Goal: Find specific page/section: Find specific page/section

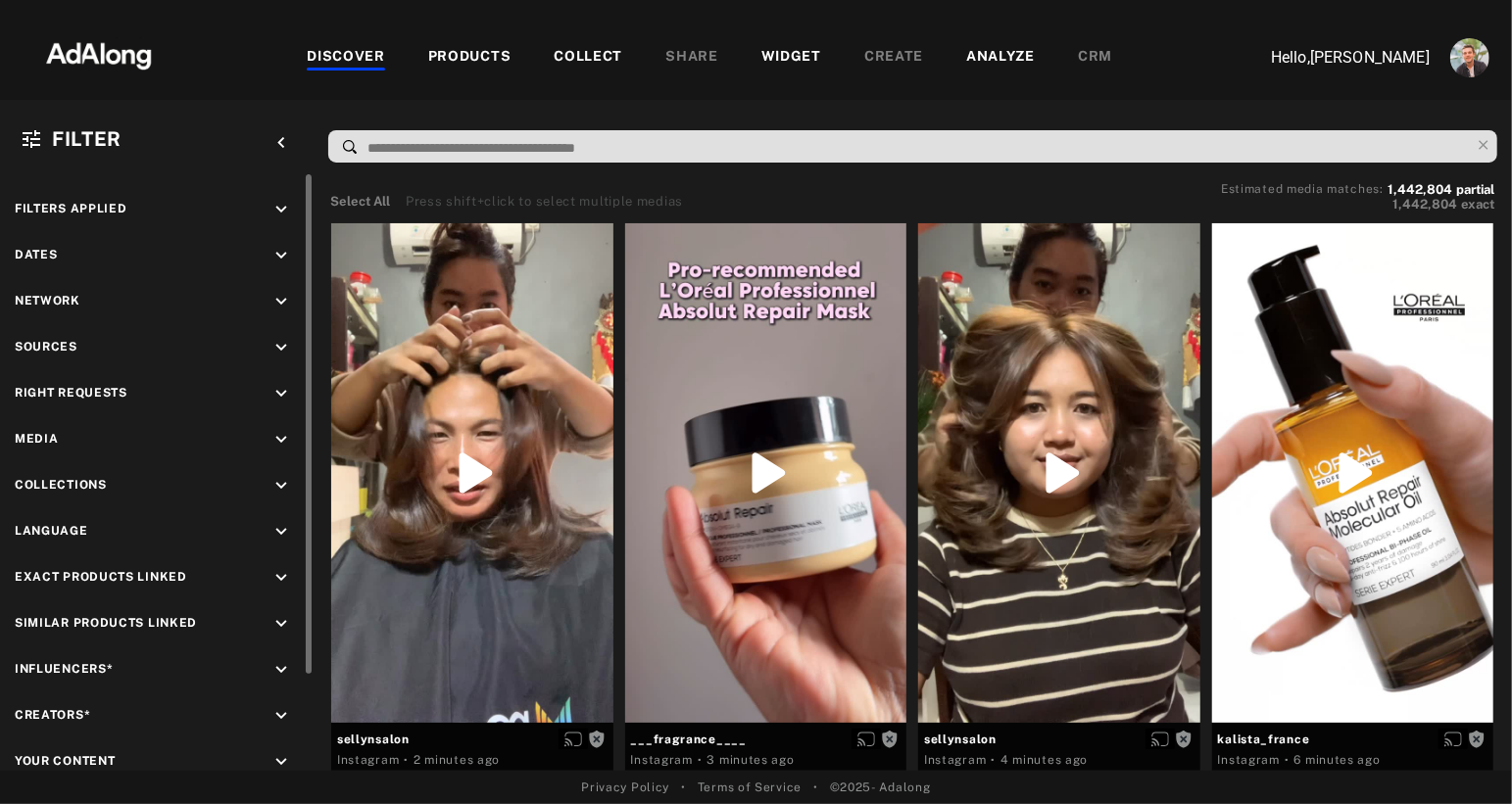
click at [279, 708] on icon "keyboard_arrow_down" at bounding box center [281, 717] width 22 height 22
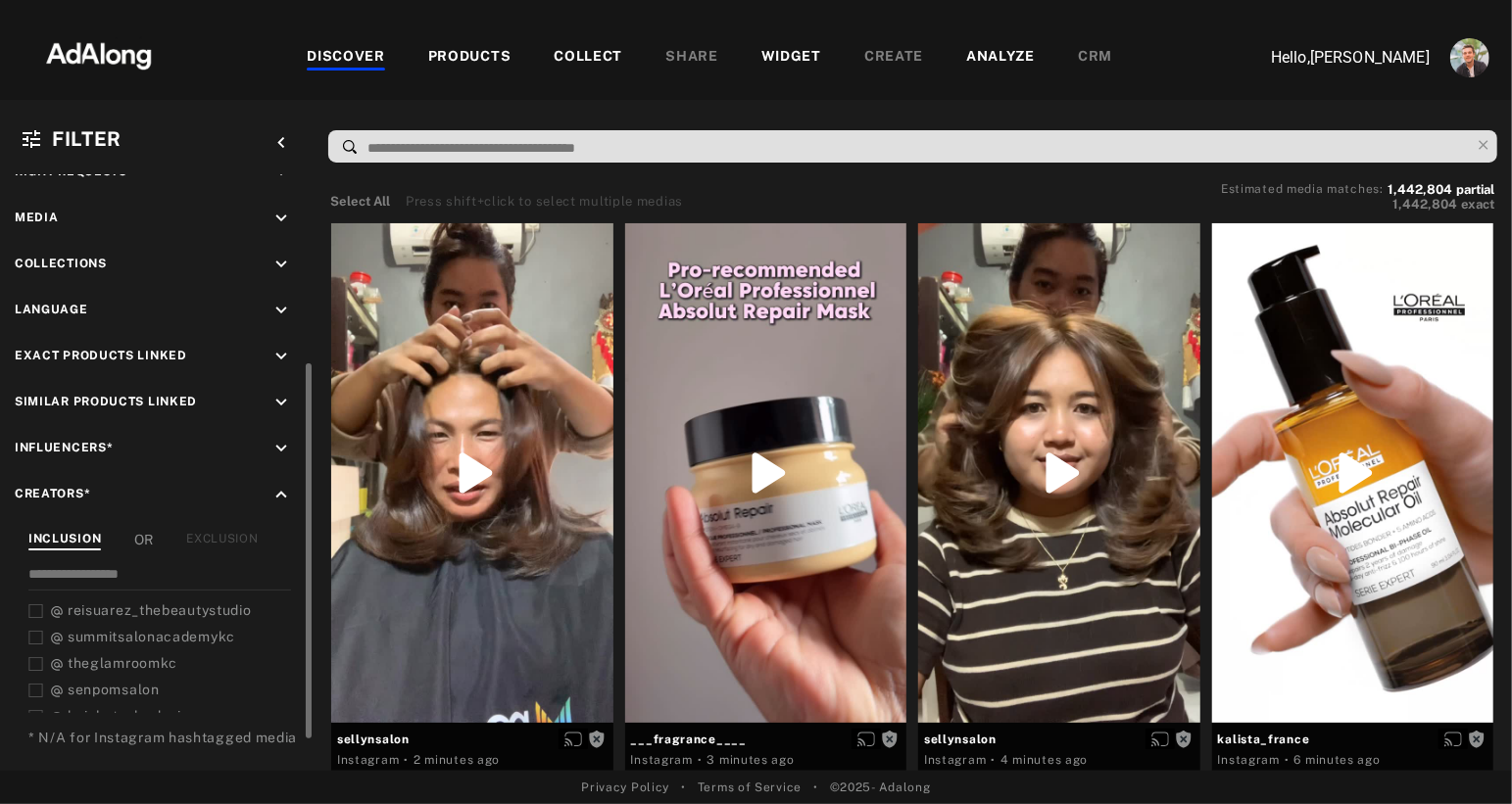
scroll to position [252, 0]
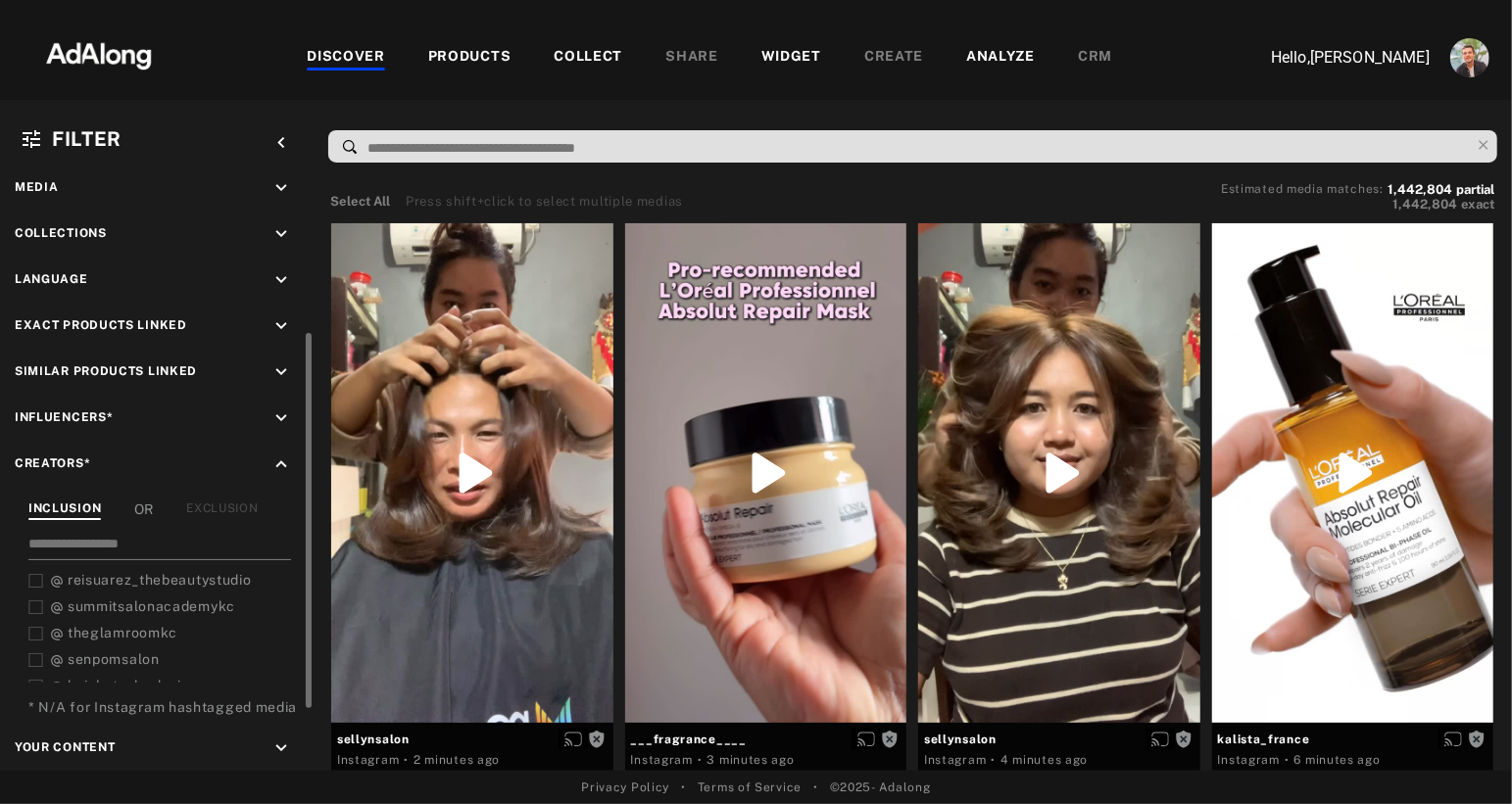
click at [102, 534] on input at bounding box center [160, 547] width 263 height 27
paste input "**********"
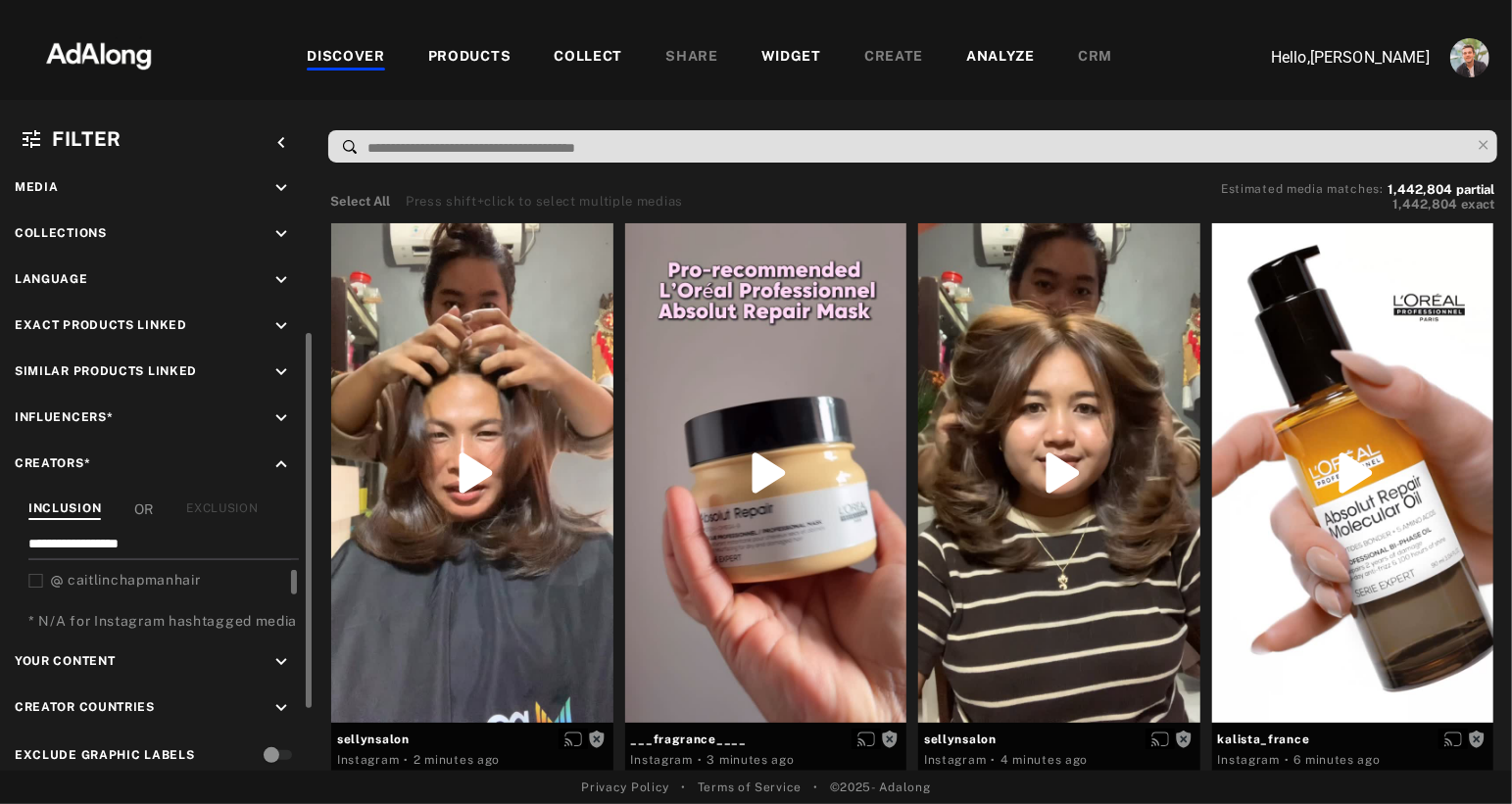
type input "**********"
click at [34, 574] on icon at bounding box center [35, 581] width 15 height 15
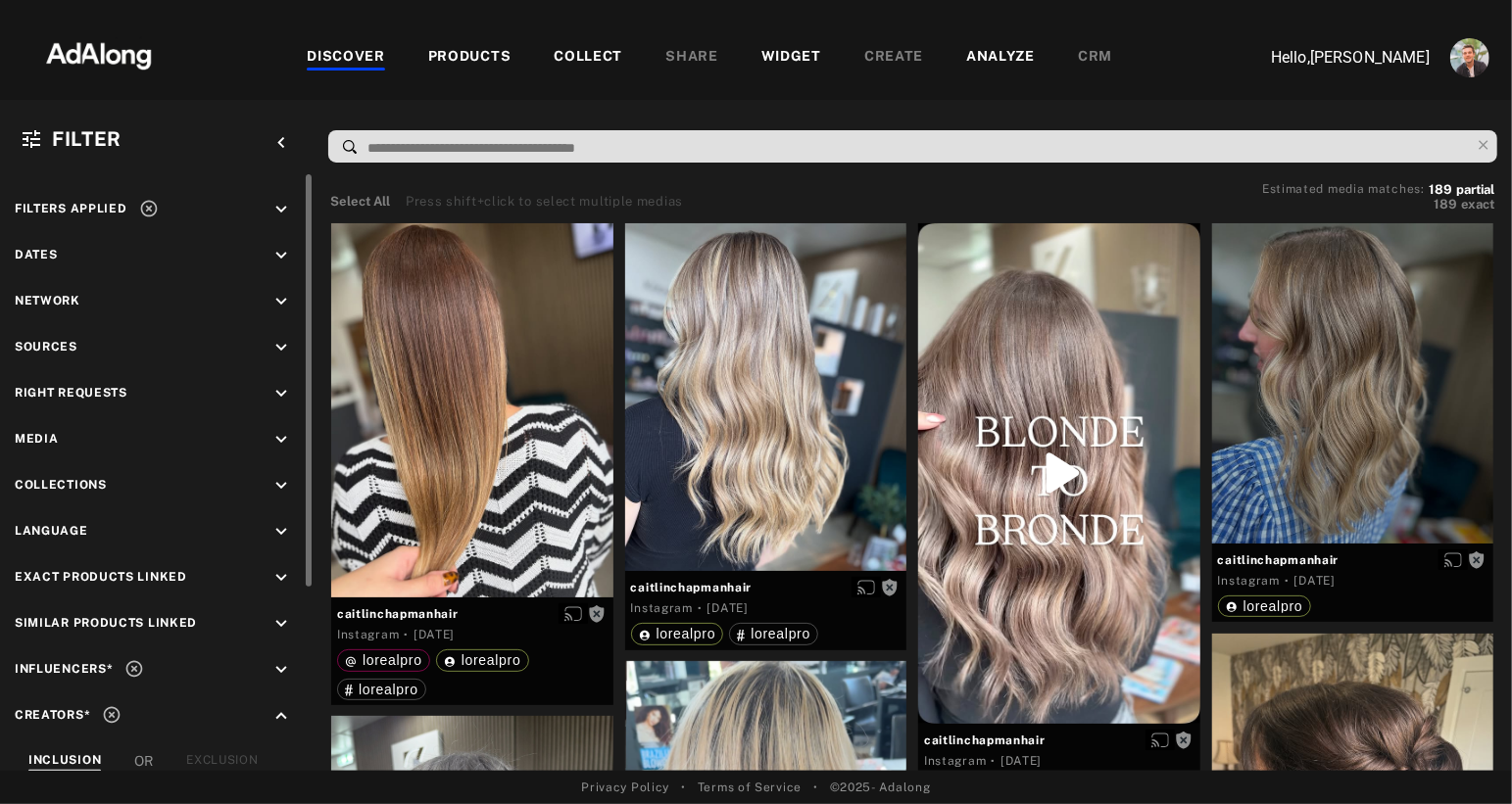
click at [278, 340] on icon "keyboard_arrow_down" at bounding box center [281, 348] width 22 height 22
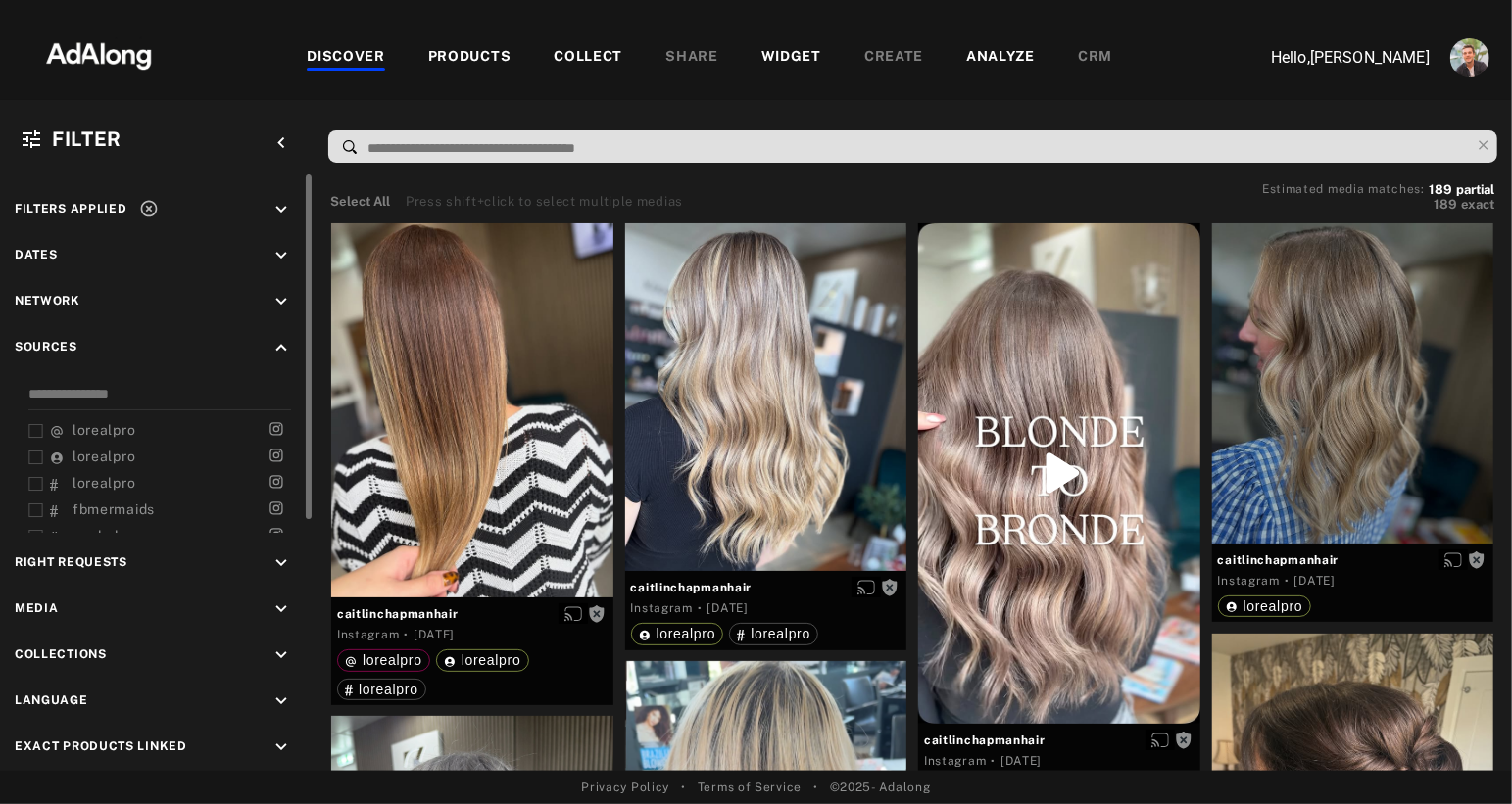
click at [281, 343] on icon "keyboard_arrow_up" at bounding box center [281, 348] width 22 height 22
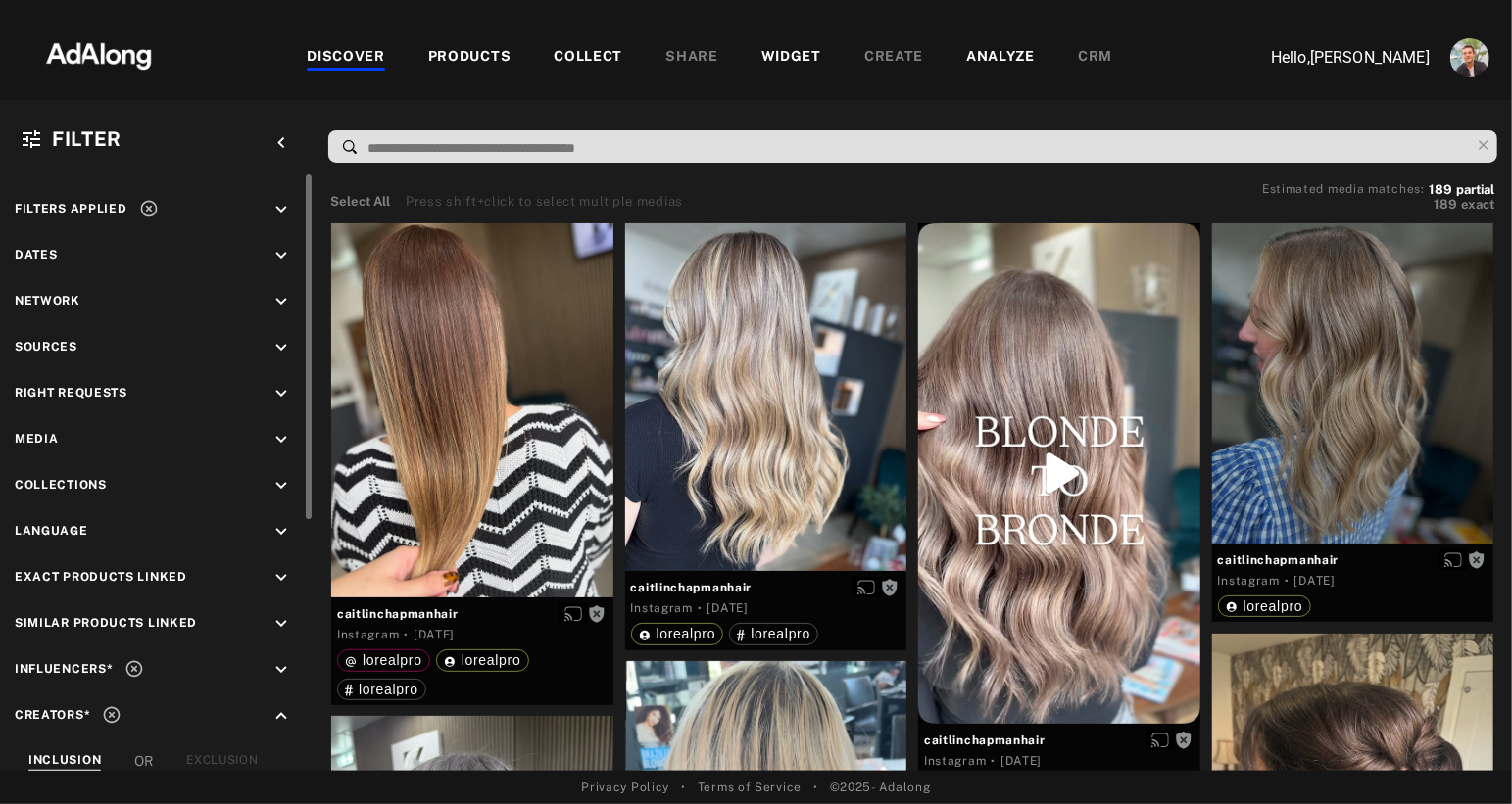
click at [279, 395] on icon "keyboard_arrow_down" at bounding box center [281, 394] width 22 height 22
click at [58, 437] on div "Agreed" at bounding box center [175, 439] width 249 height 21
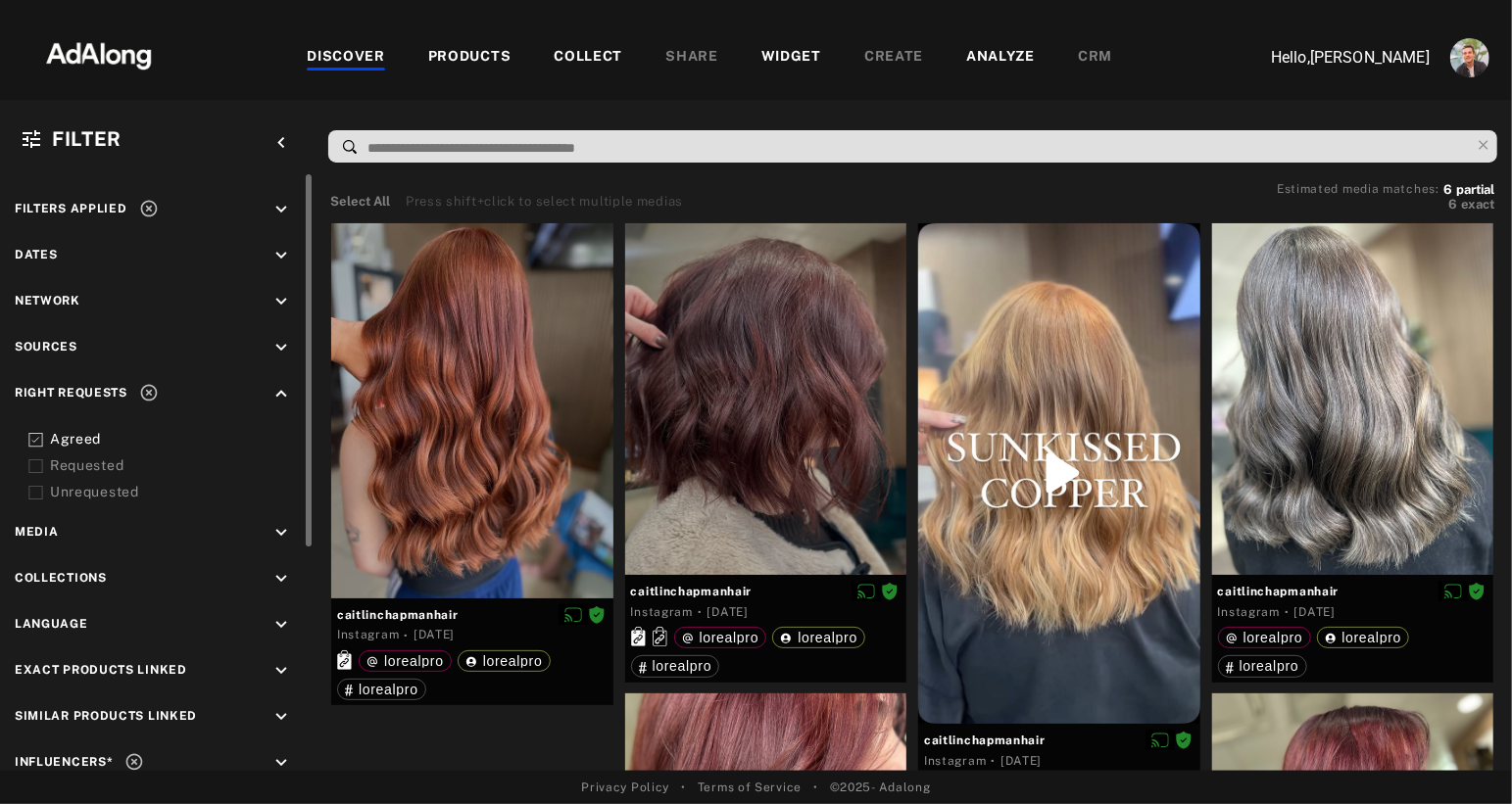
click at [280, 301] on icon "keyboard_arrow_down" at bounding box center [281, 301] width 22 height 22
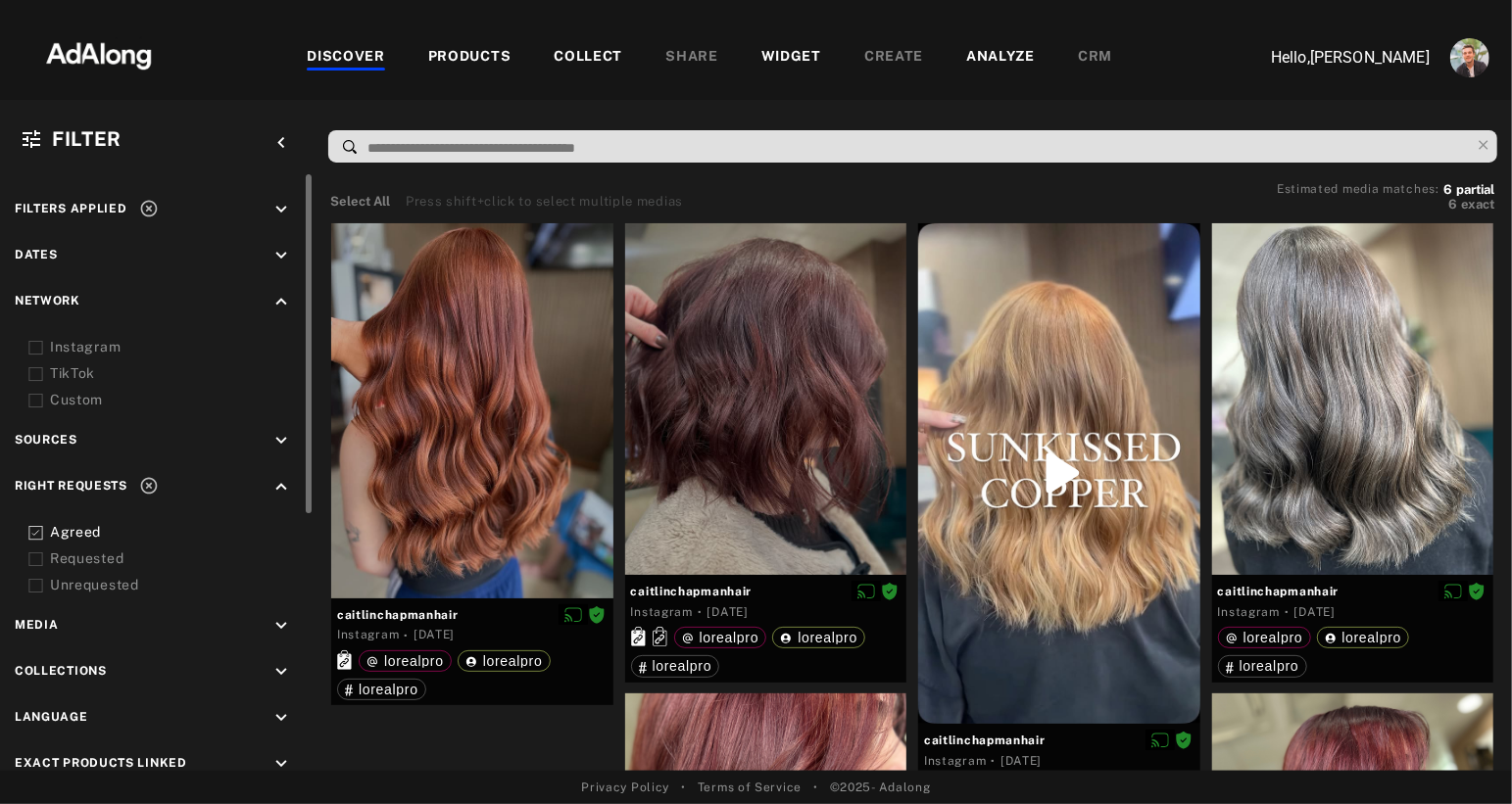
click at [281, 626] on icon "keyboard_arrow_down" at bounding box center [281, 626] width 22 height 22
click at [38, 666] on icon at bounding box center [35, 672] width 15 height 15
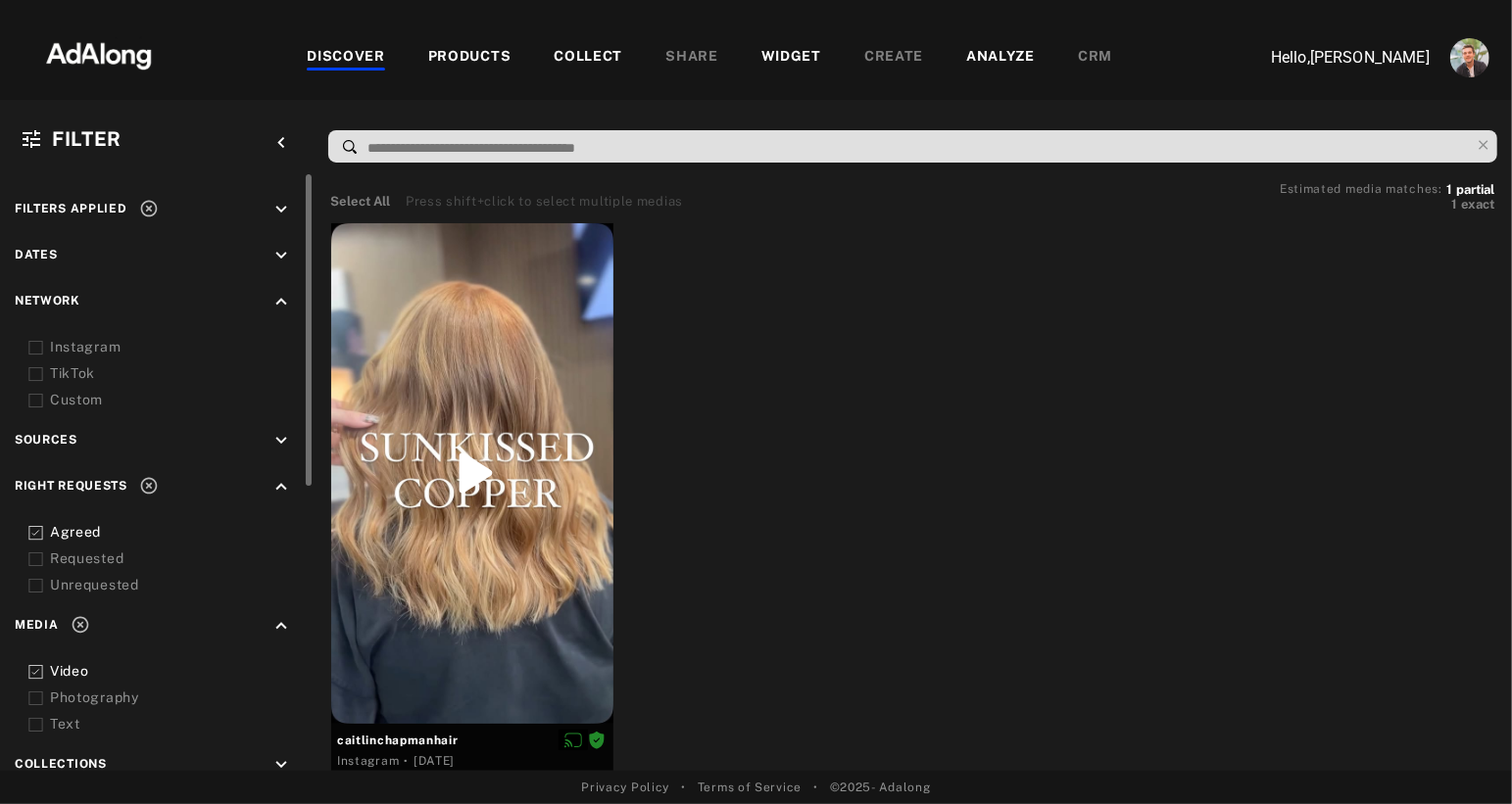
click at [29, 666] on icon at bounding box center [35, 672] width 15 height 15
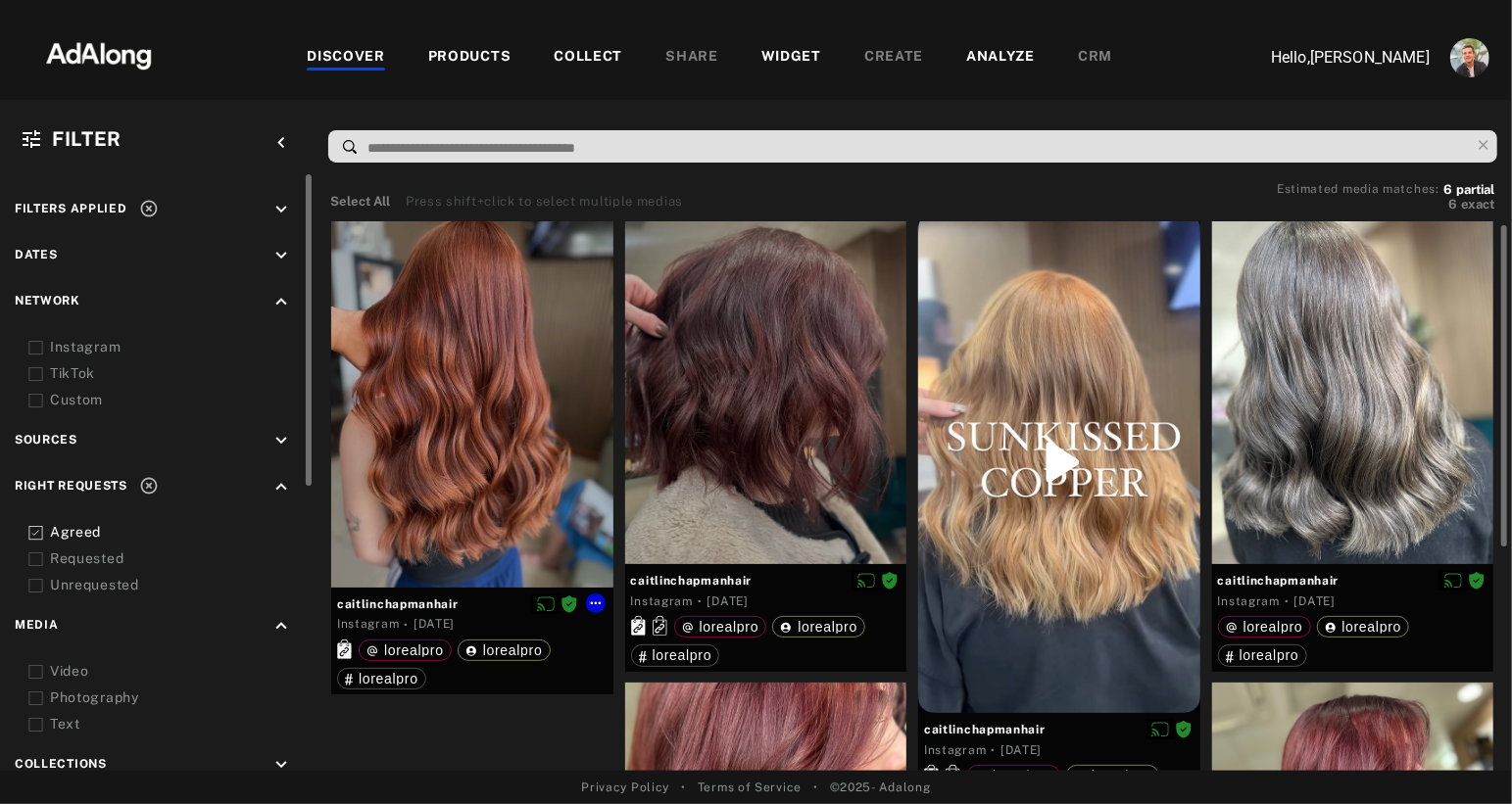
scroll to position [10, 0]
click at [507, 377] on div at bounding box center [471, 402] width 282 height 375
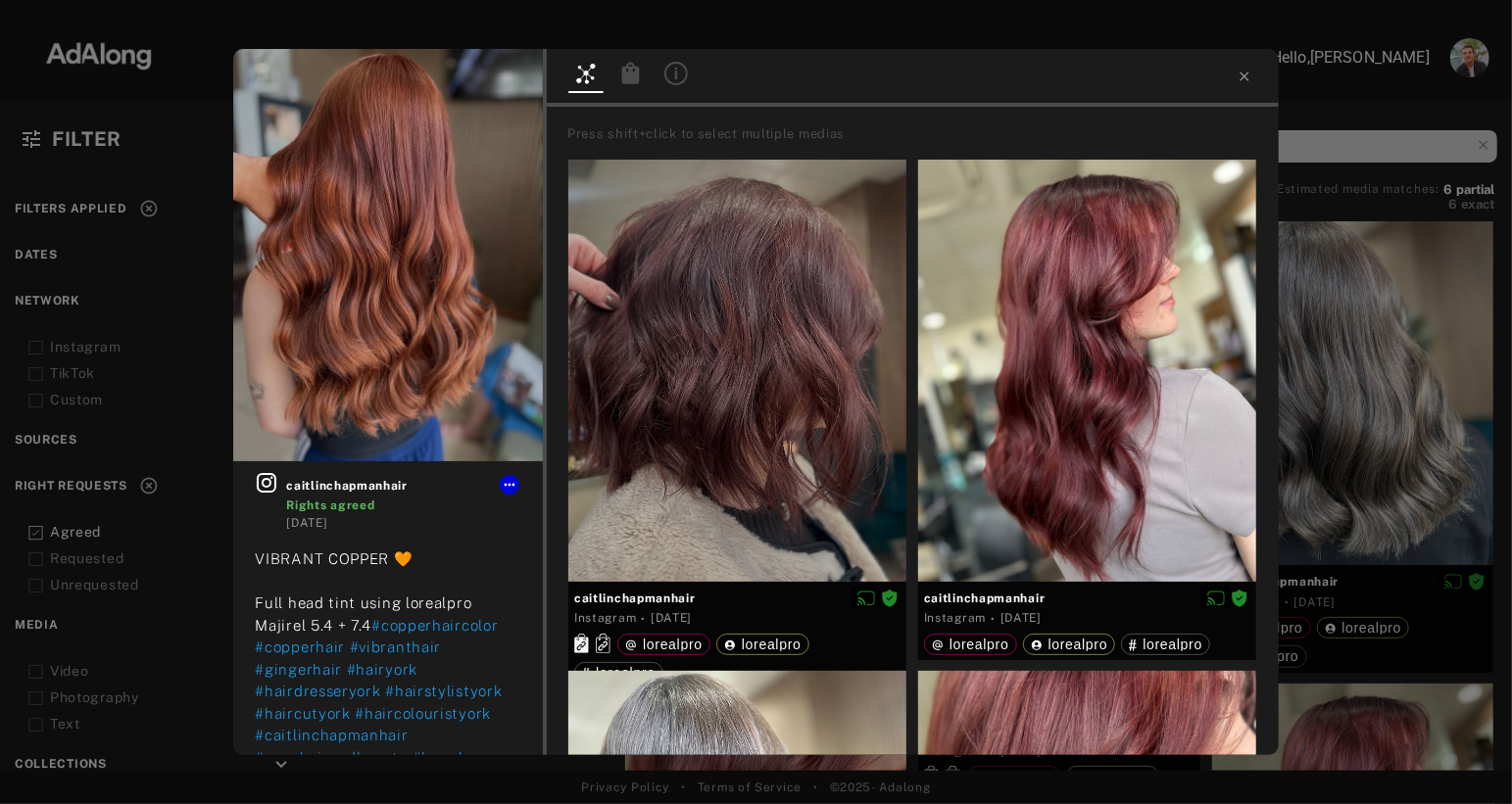
click at [631, 73] on icon at bounding box center [631, 73] width 18 height 22
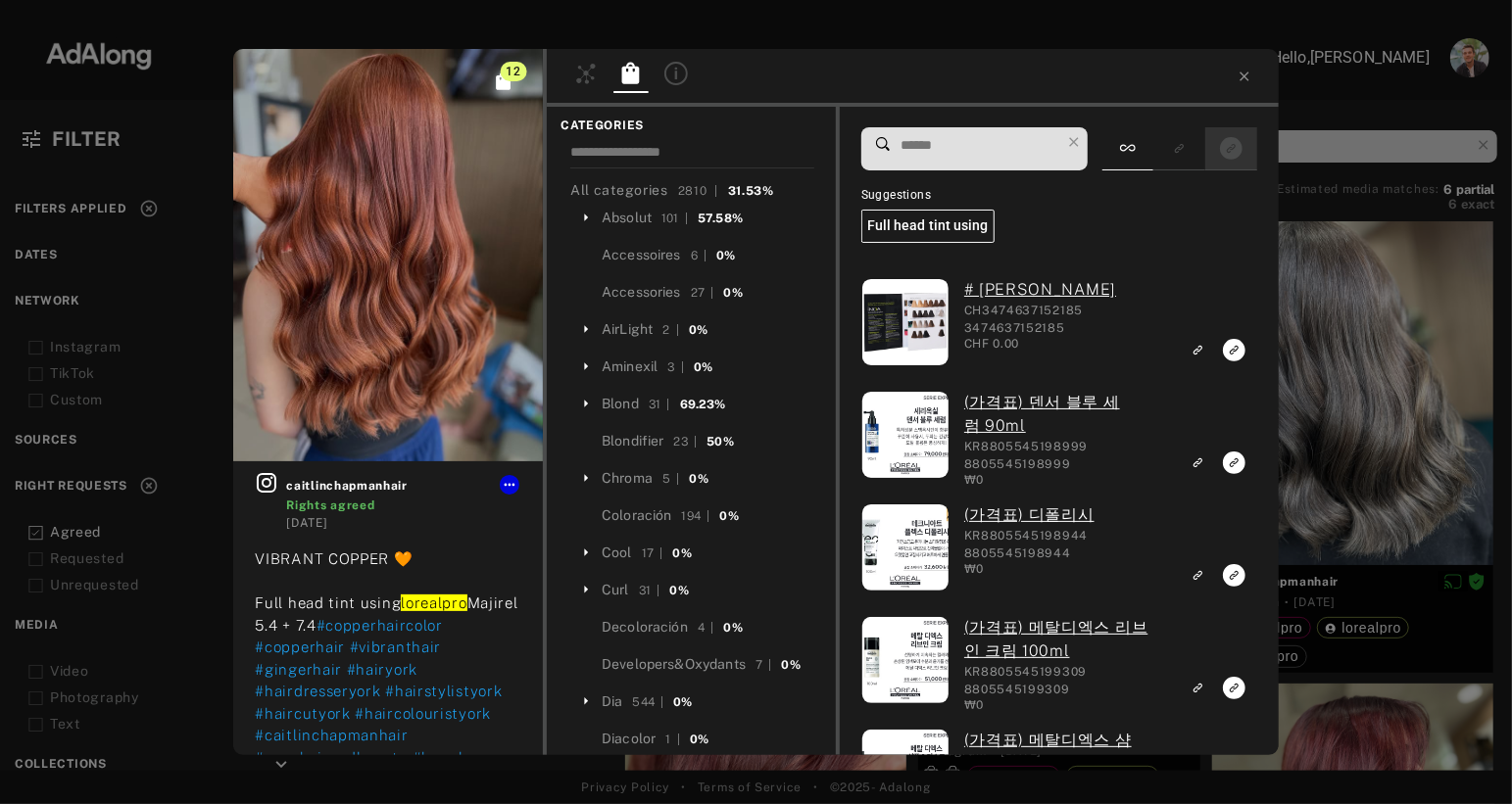
click at [1235, 152] on icon "Show only exact products linked" at bounding box center [1231, 148] width 23 height 23
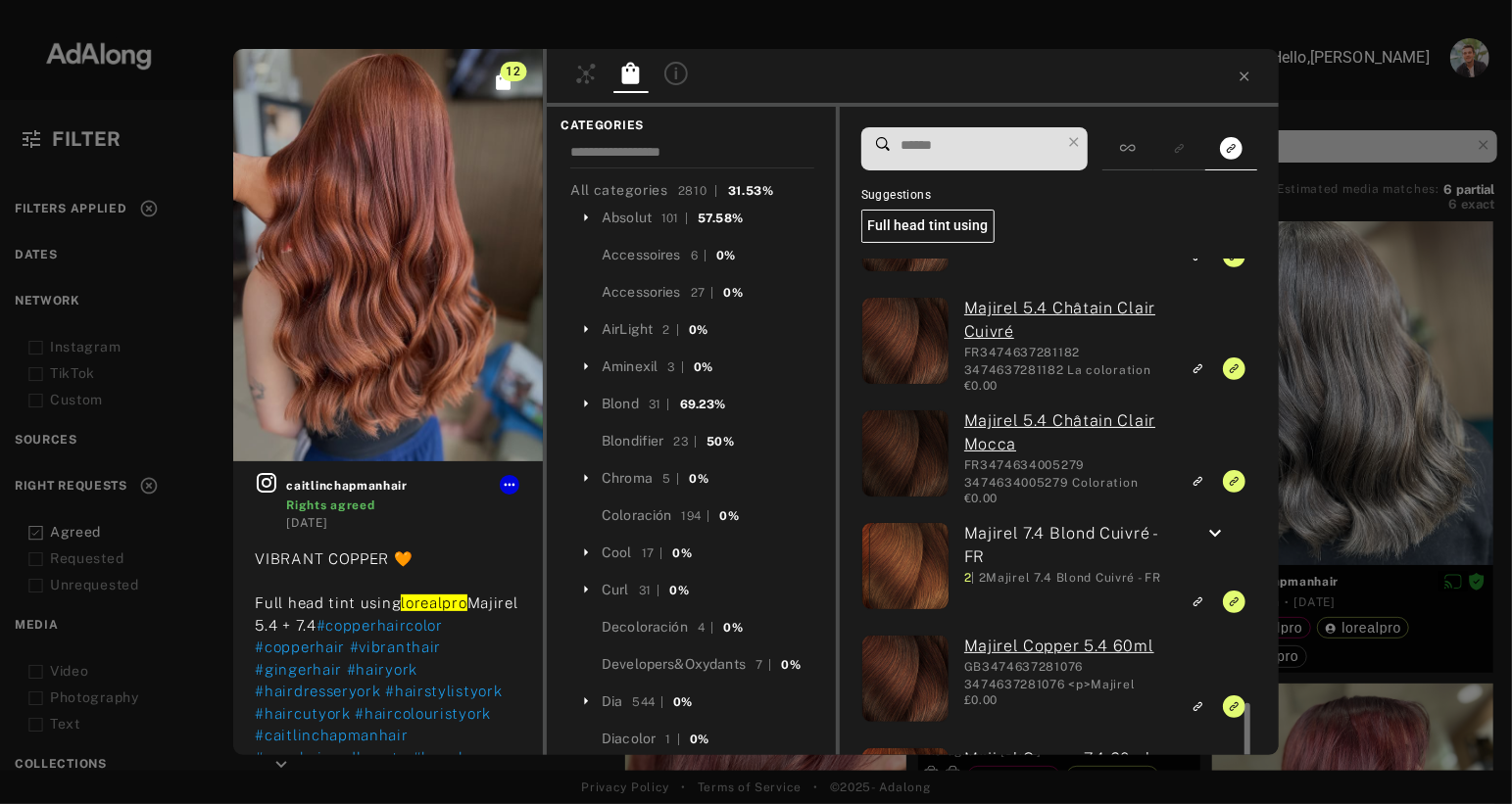
scroll to position [423, 0]
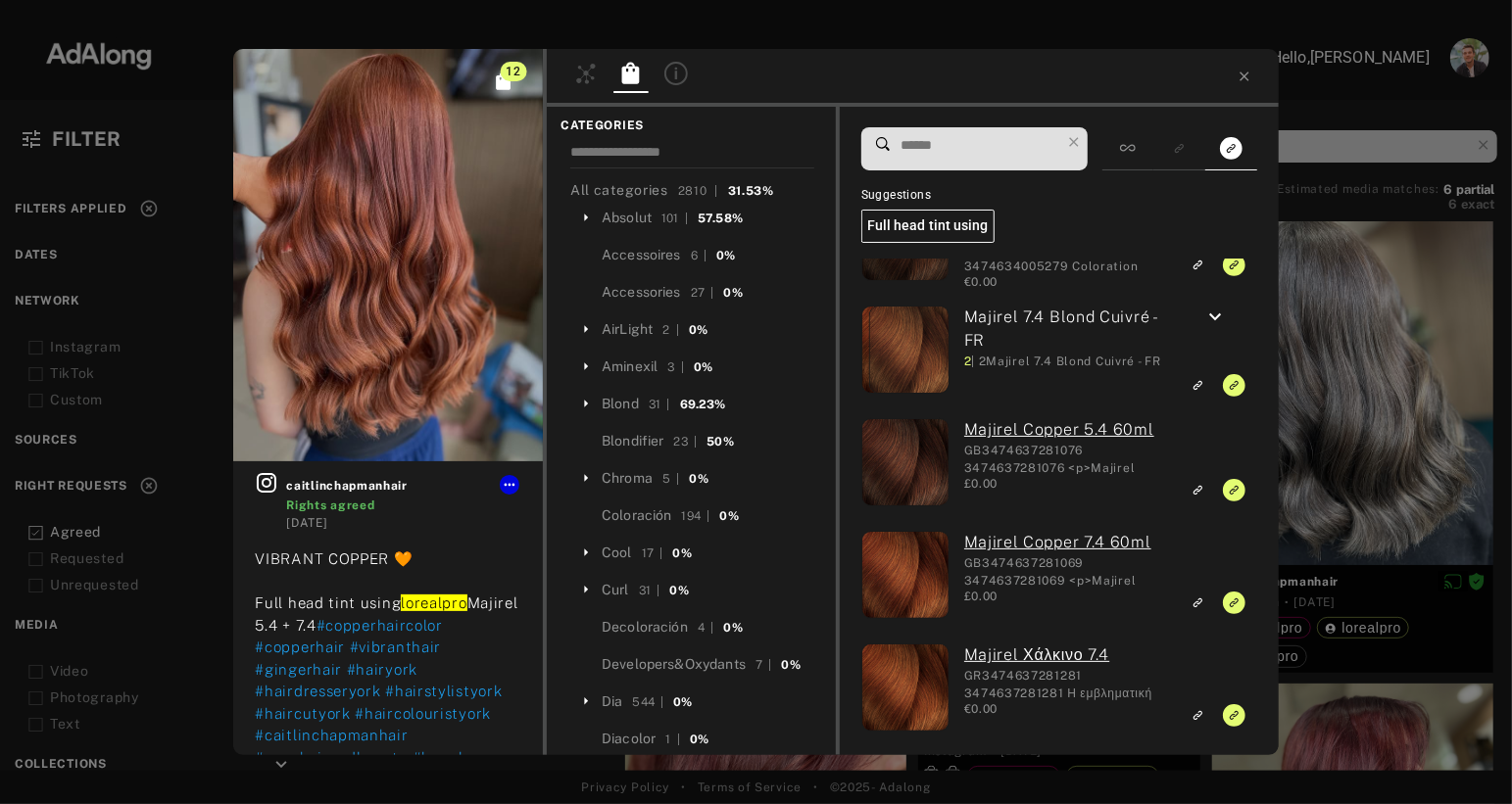
click at [752, 26] on div at bounding box center [756, 17] width 1512 height 34
click at [1242, 73] on icon at bounding box center [1245, 77] width 16 height 16
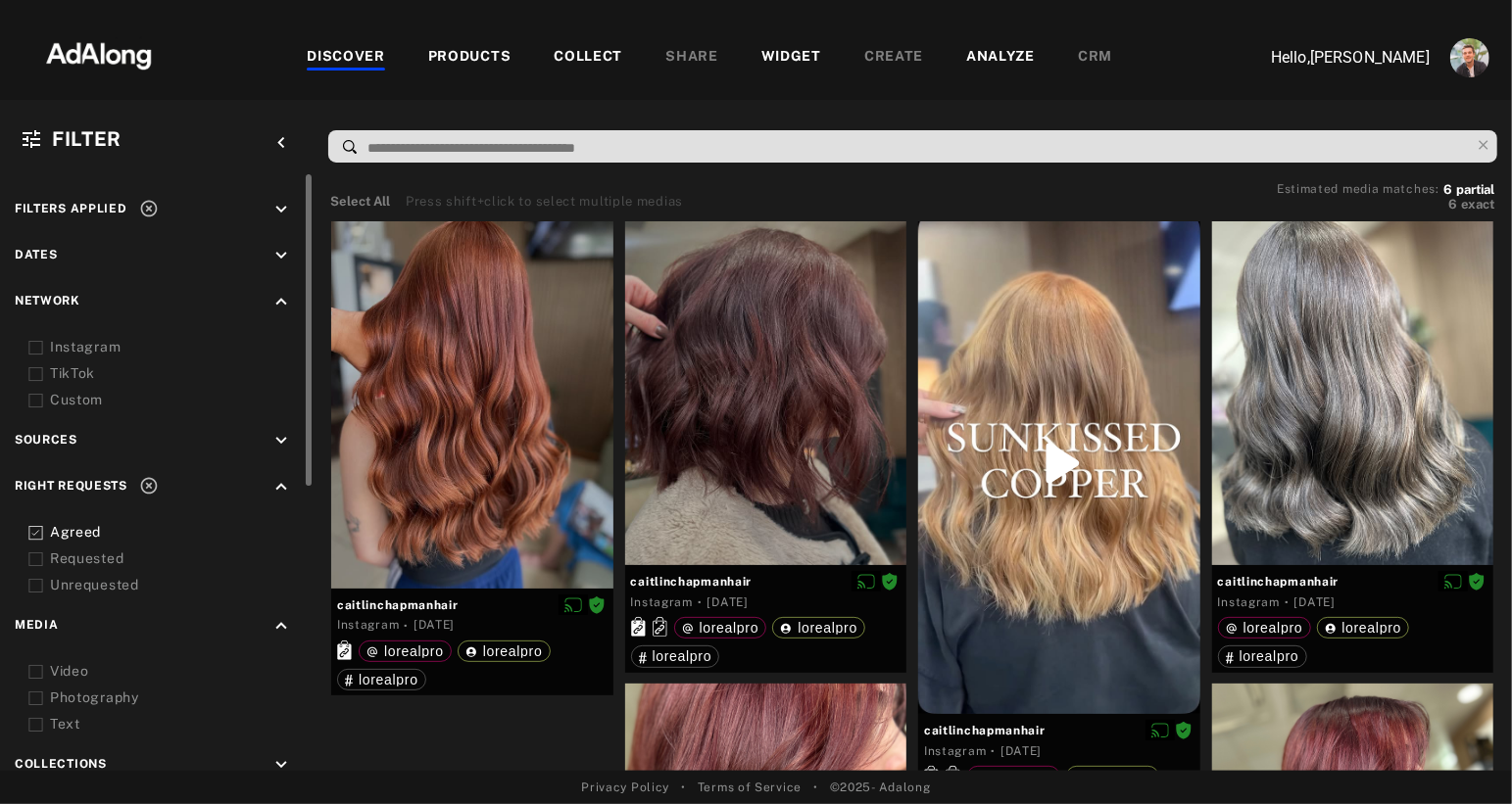
click at [573, 52] on div "COLLECT" at bounding box center [588, 58] width 69 height 24
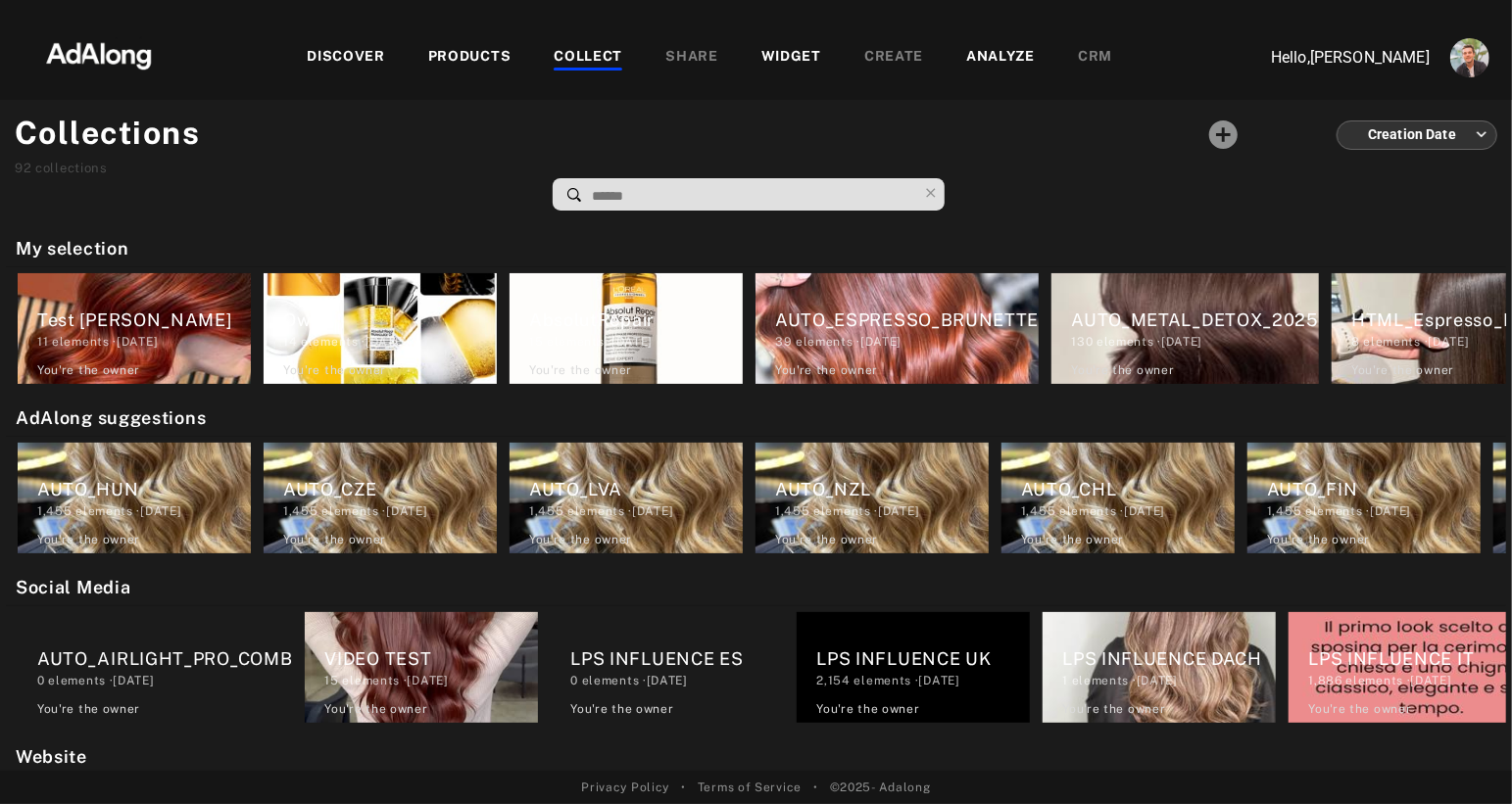
click at [623, 188] on input at bounding box center [753, 196] width 327 height 27
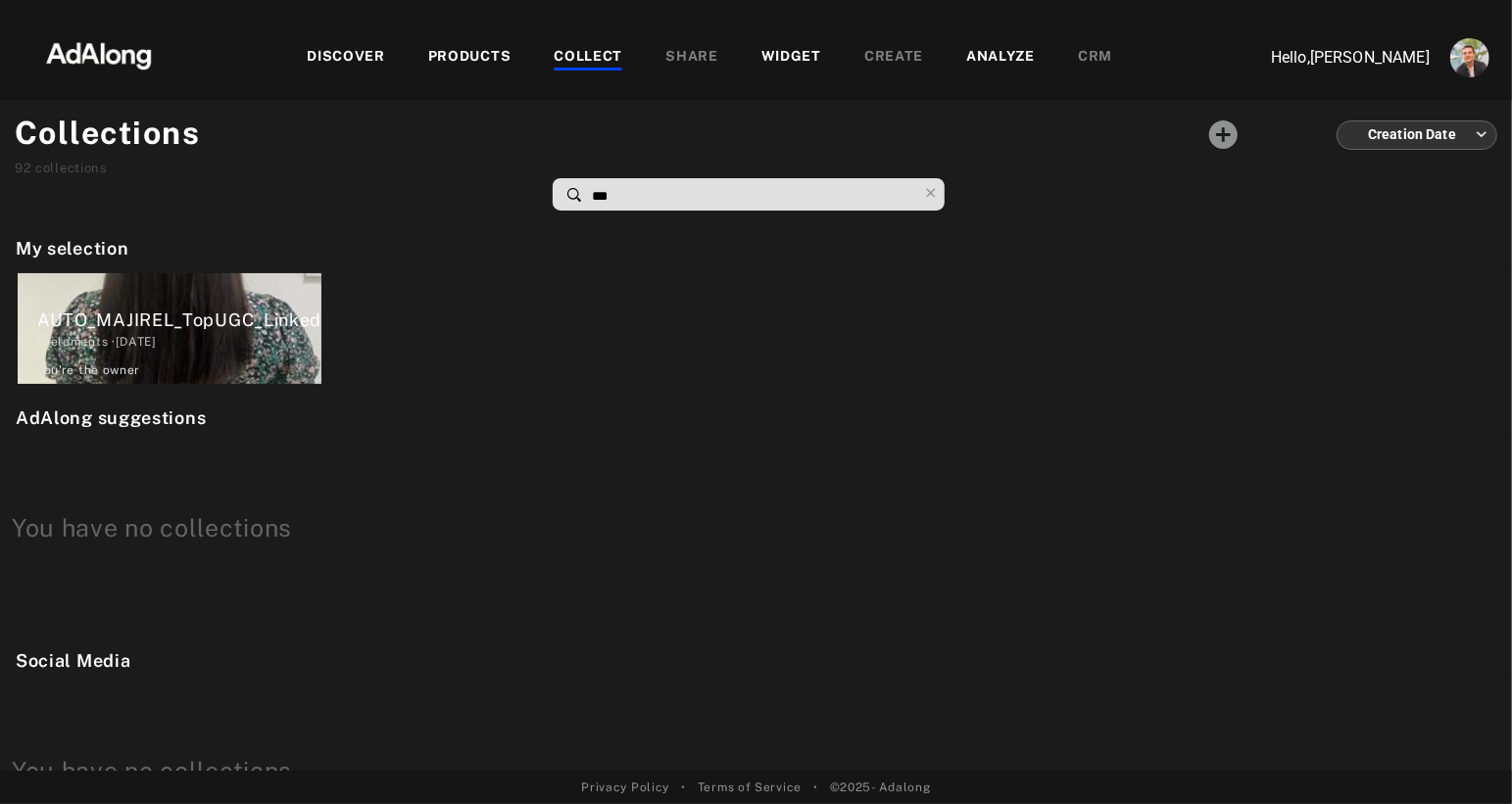
type input "****"
click at [229, 316] on div "AUTO_MAJIREL_TopUGC_Linked" at bounding box center [179, 319] width 284 height 27
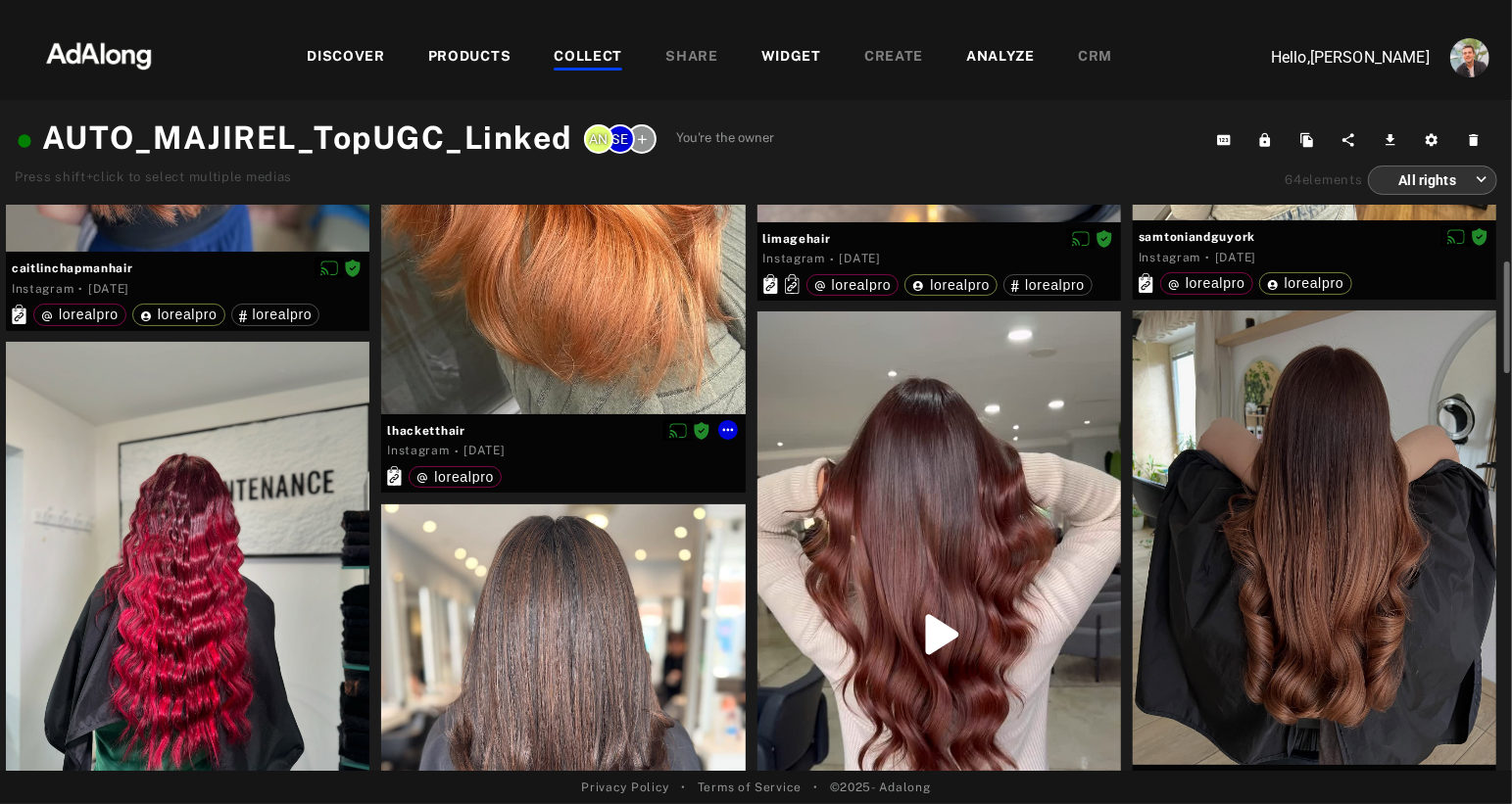
scroll to position [1600, 0]
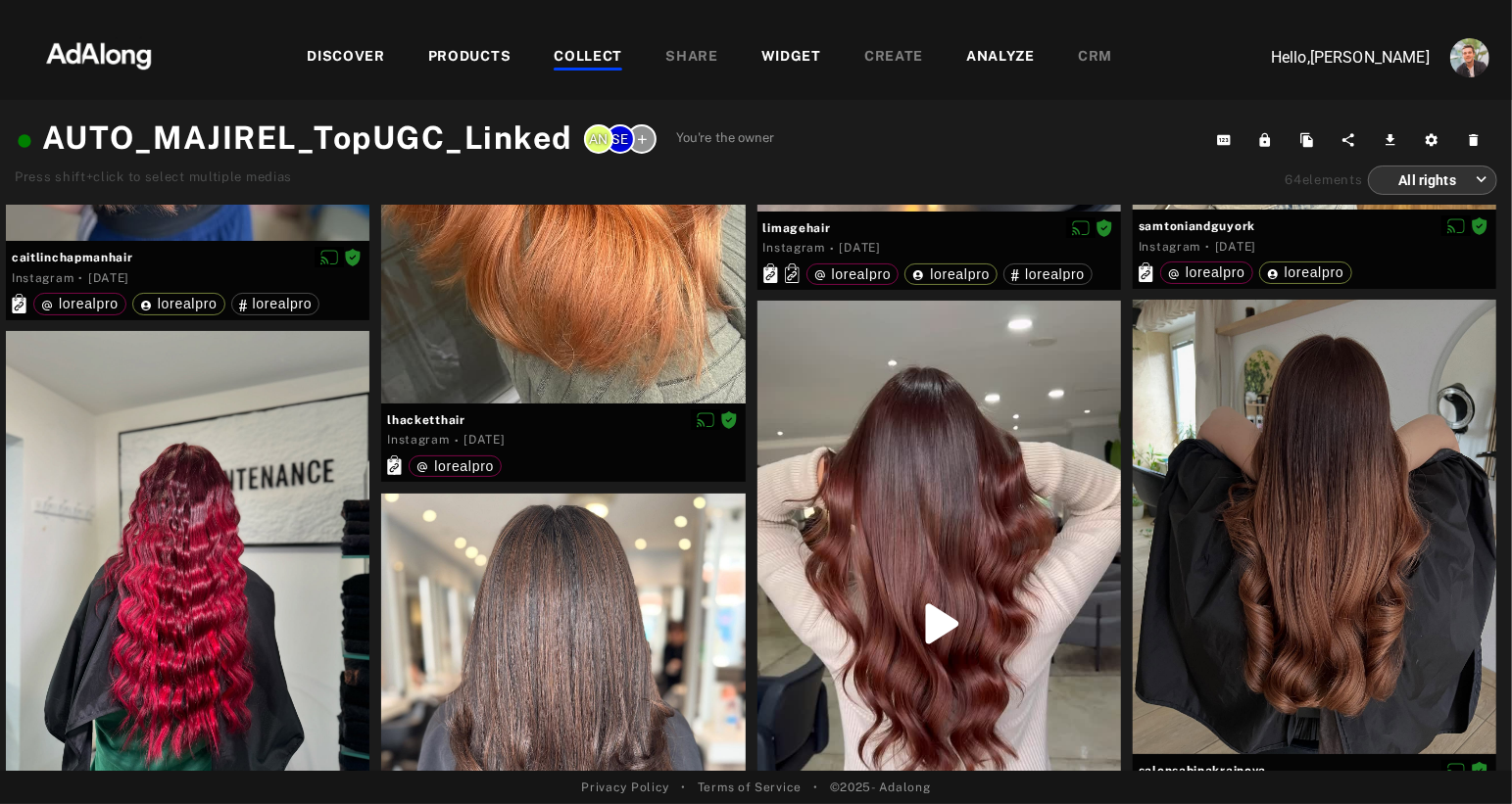
click at [84, 47] on img at bounding box center [99, 54] width 173 height 59
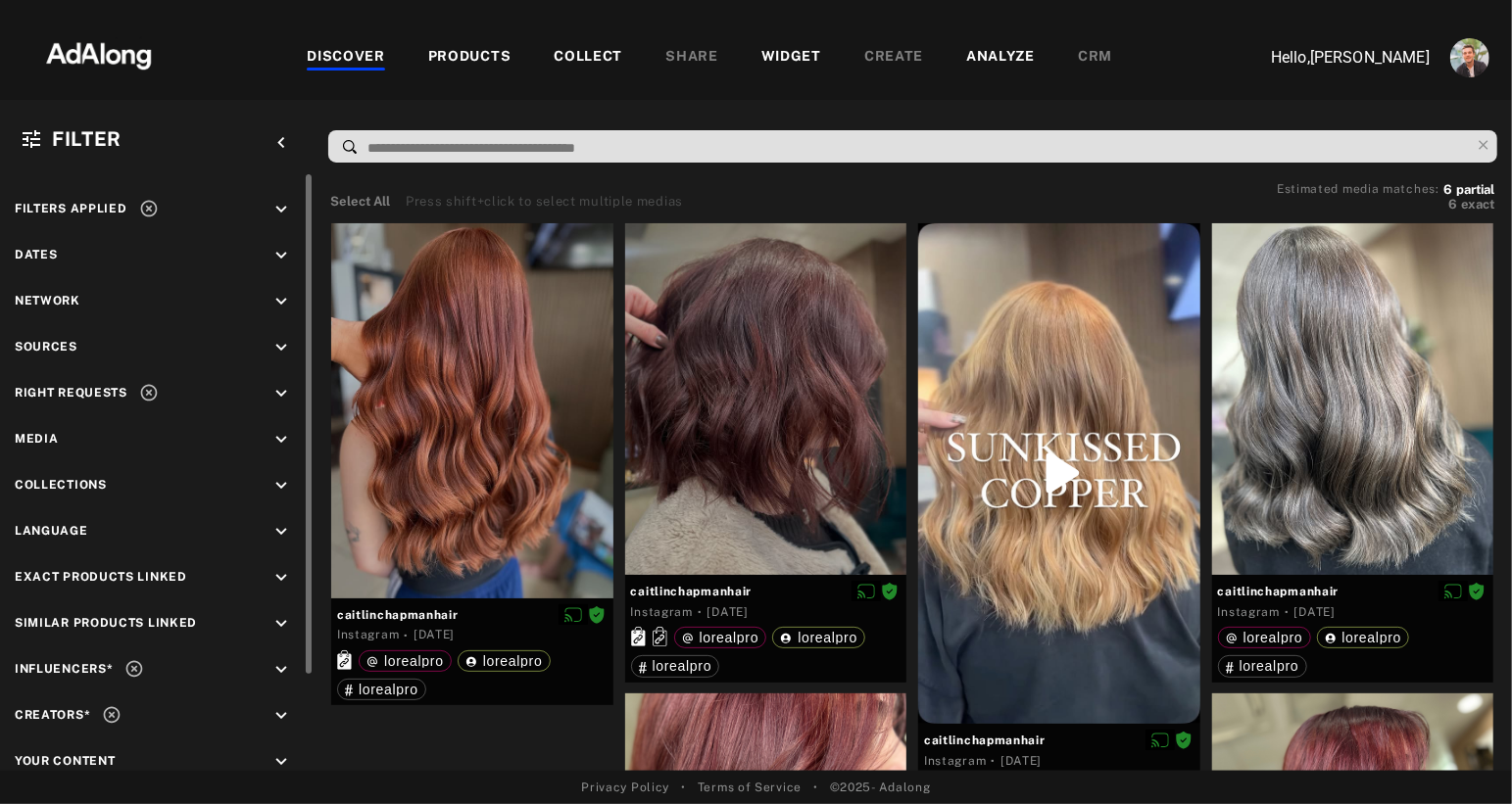
click at [110, 711] on icon at bounding box center [112, 716] width 20 height 20
click at [279, 707] on icon "keyboard_arrow_down" at bounding box center [281, 717] width 22 height 22
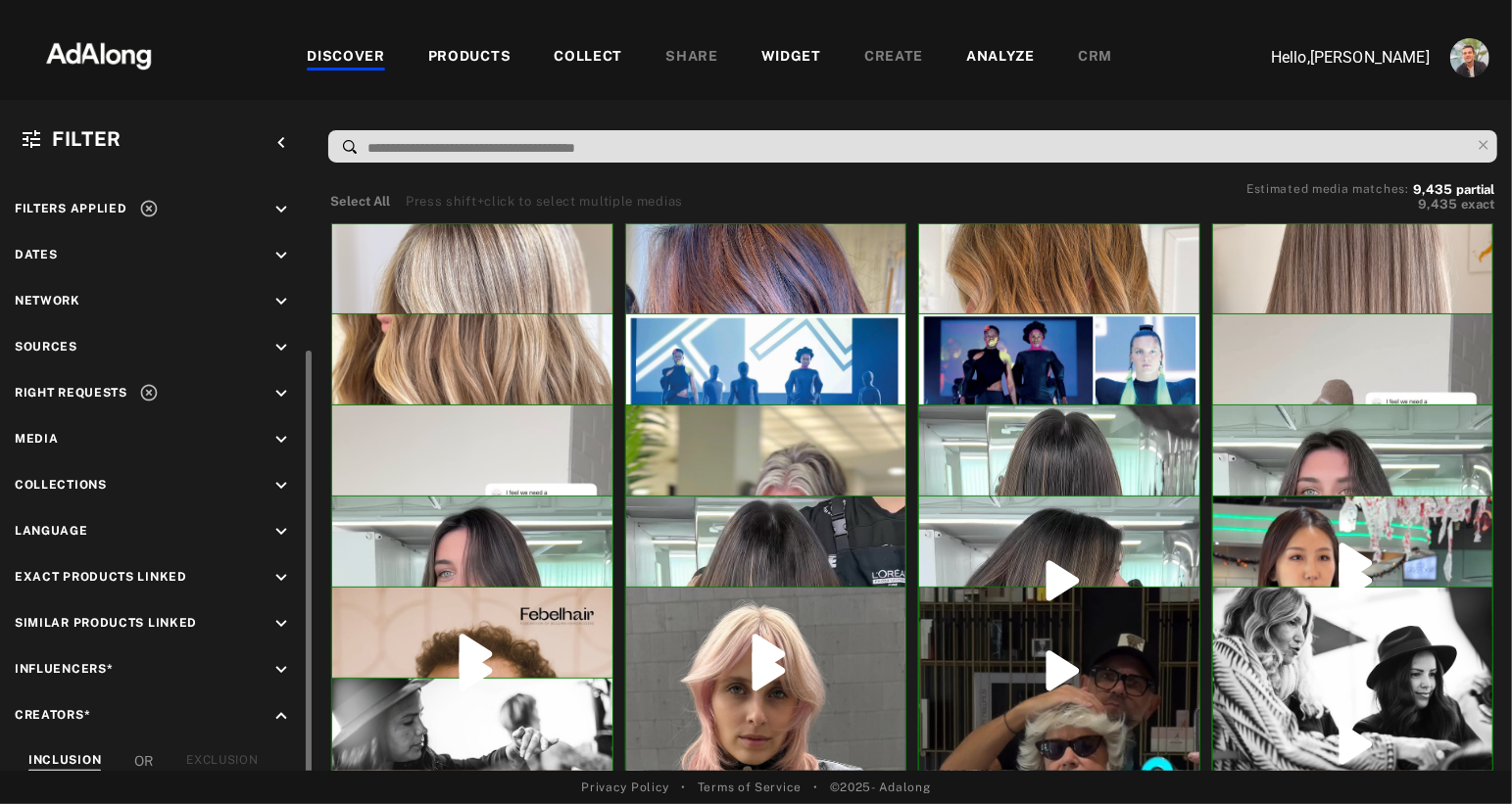
scroll to position [103, 0]
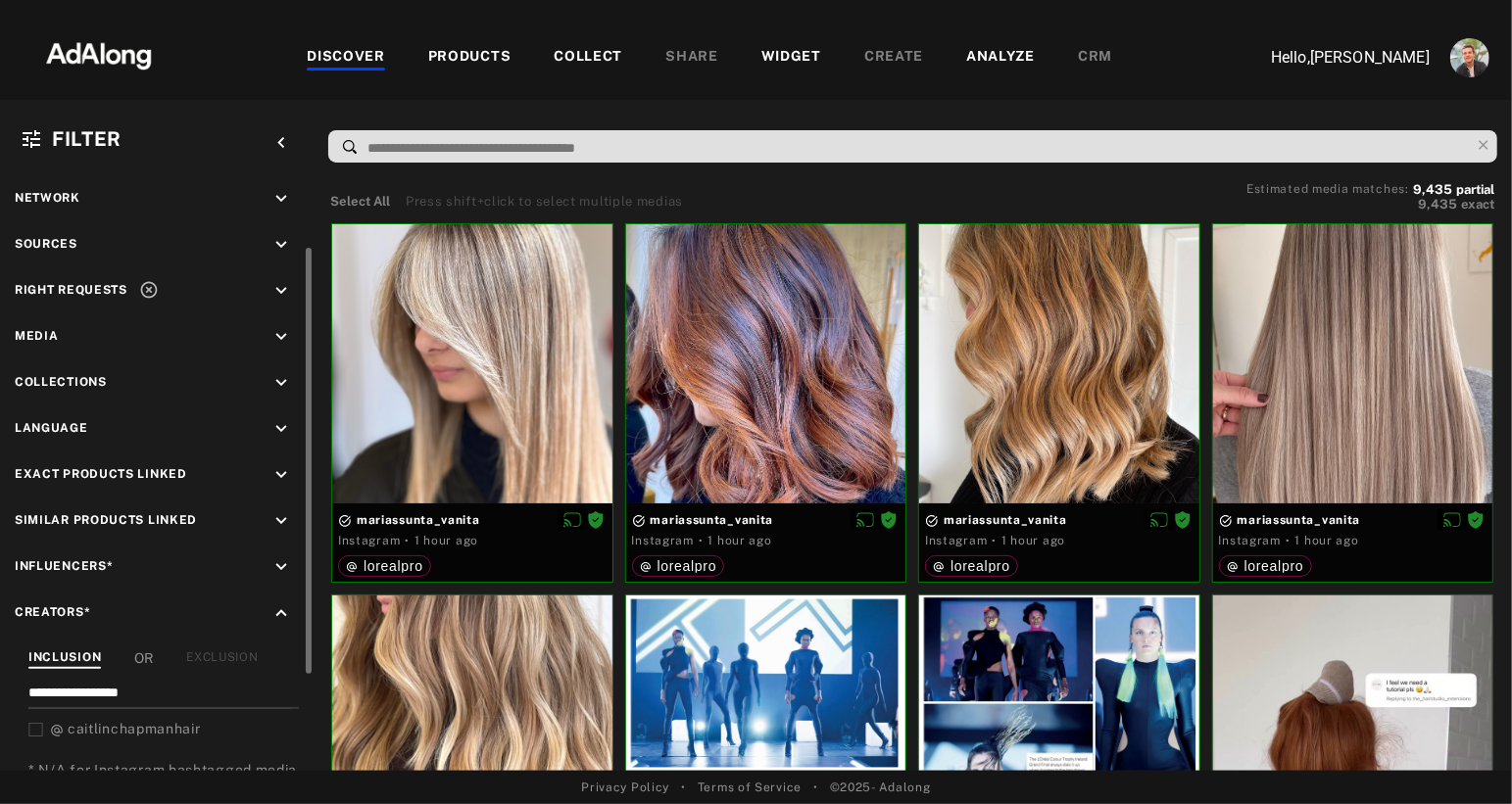
click at [109, 689] on input "**********" at bounding box center [160, 696] width 263 height 27
paste input
type input "**********"
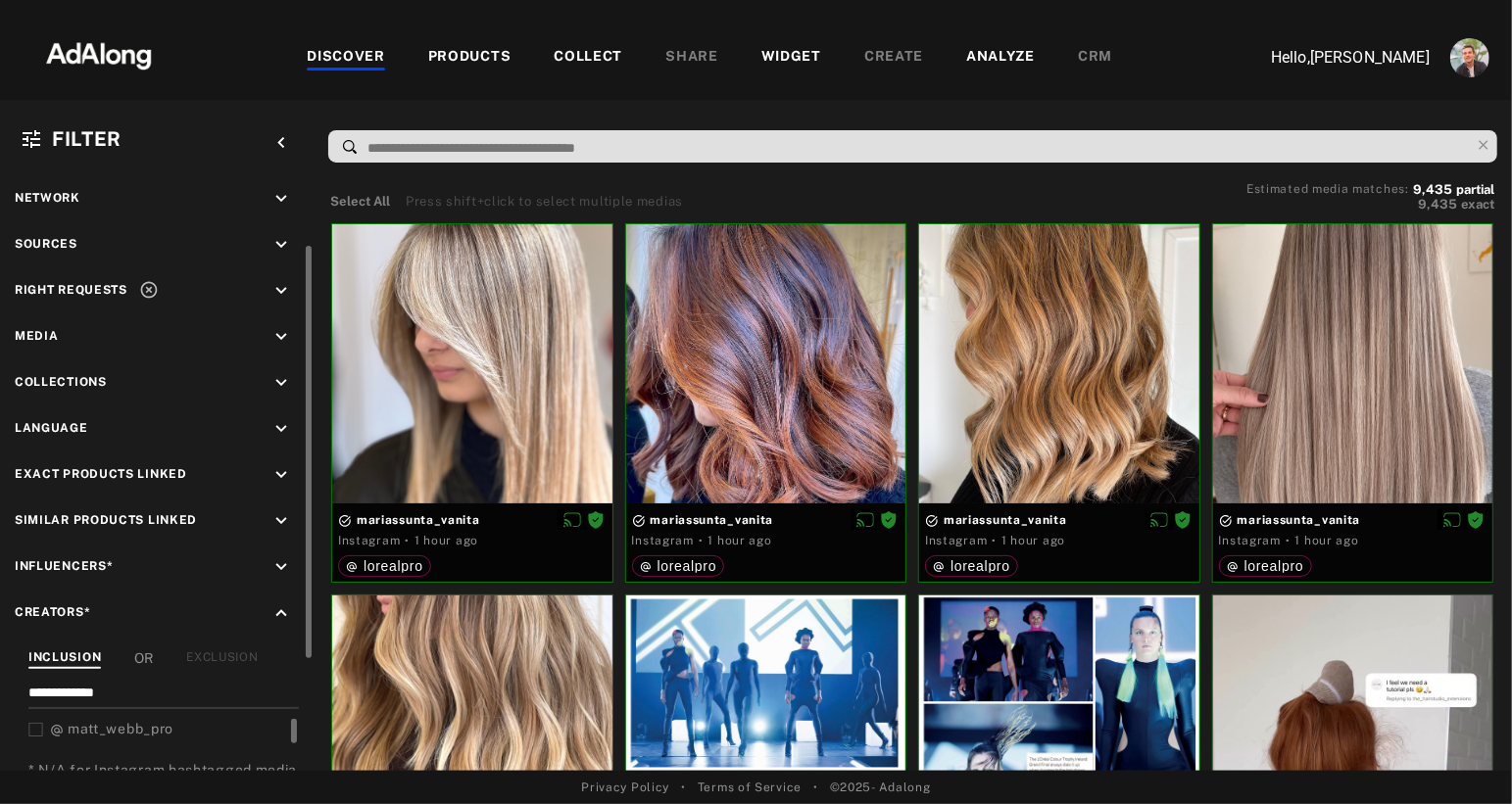
click at [132, 724] on span "matt_webb_pro" at bounding box center [121, 729] width 106 height 16
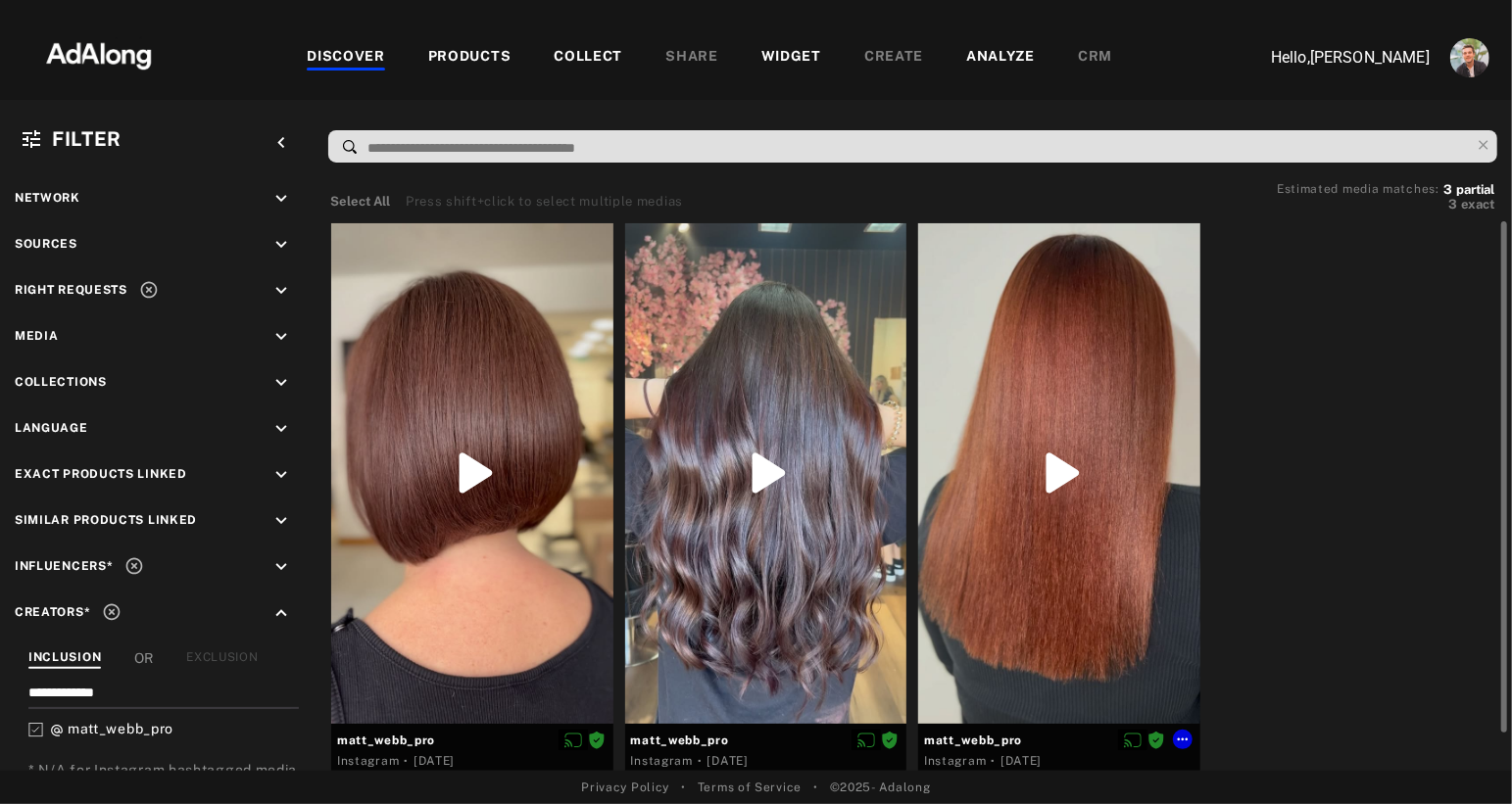
click at [1013, 335] on div at bounding box center [1058, 474] width 282 height 501
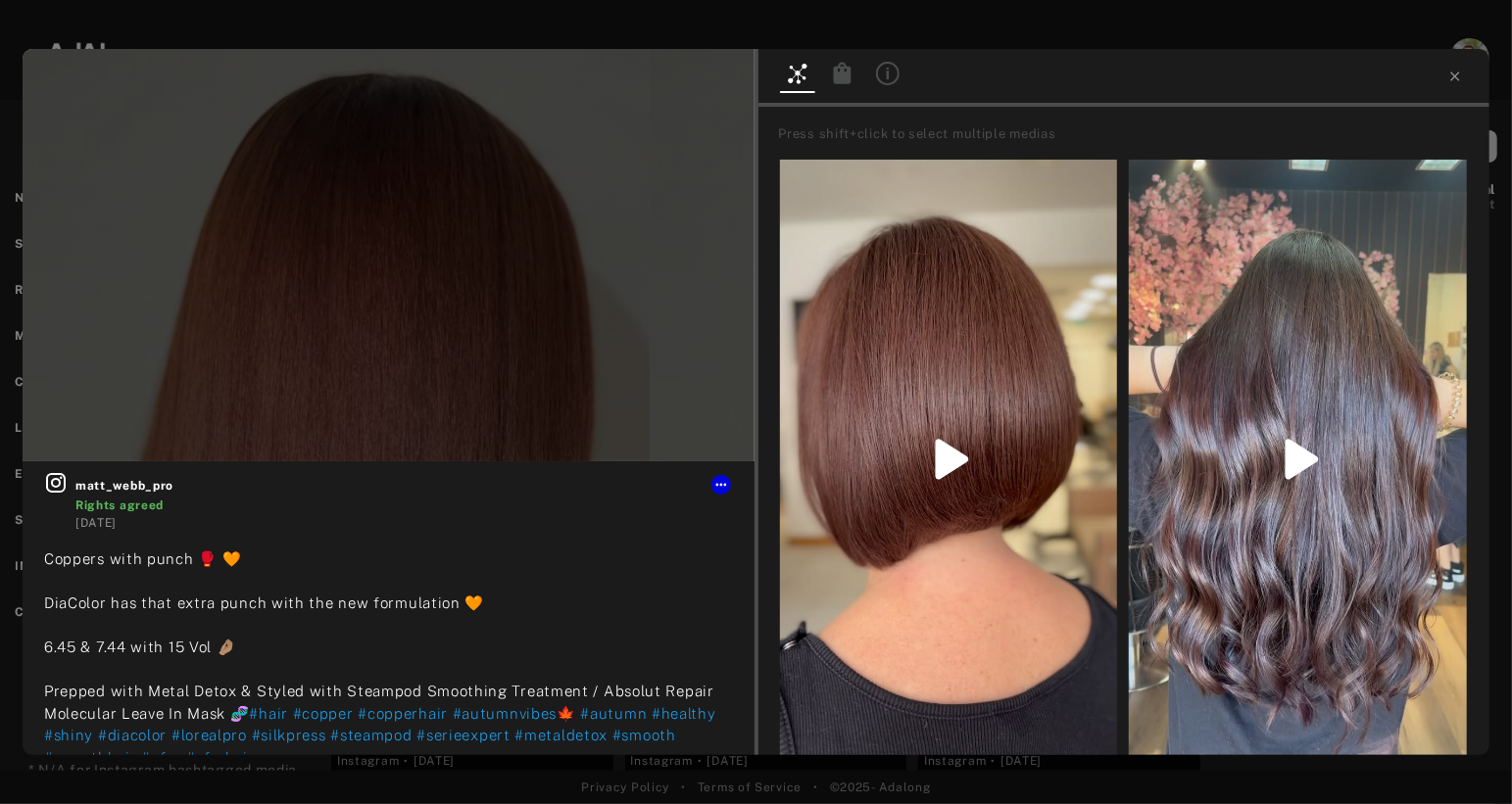
click at [838, 77] on icon at bounding box center [841, 73] width 18 height 22
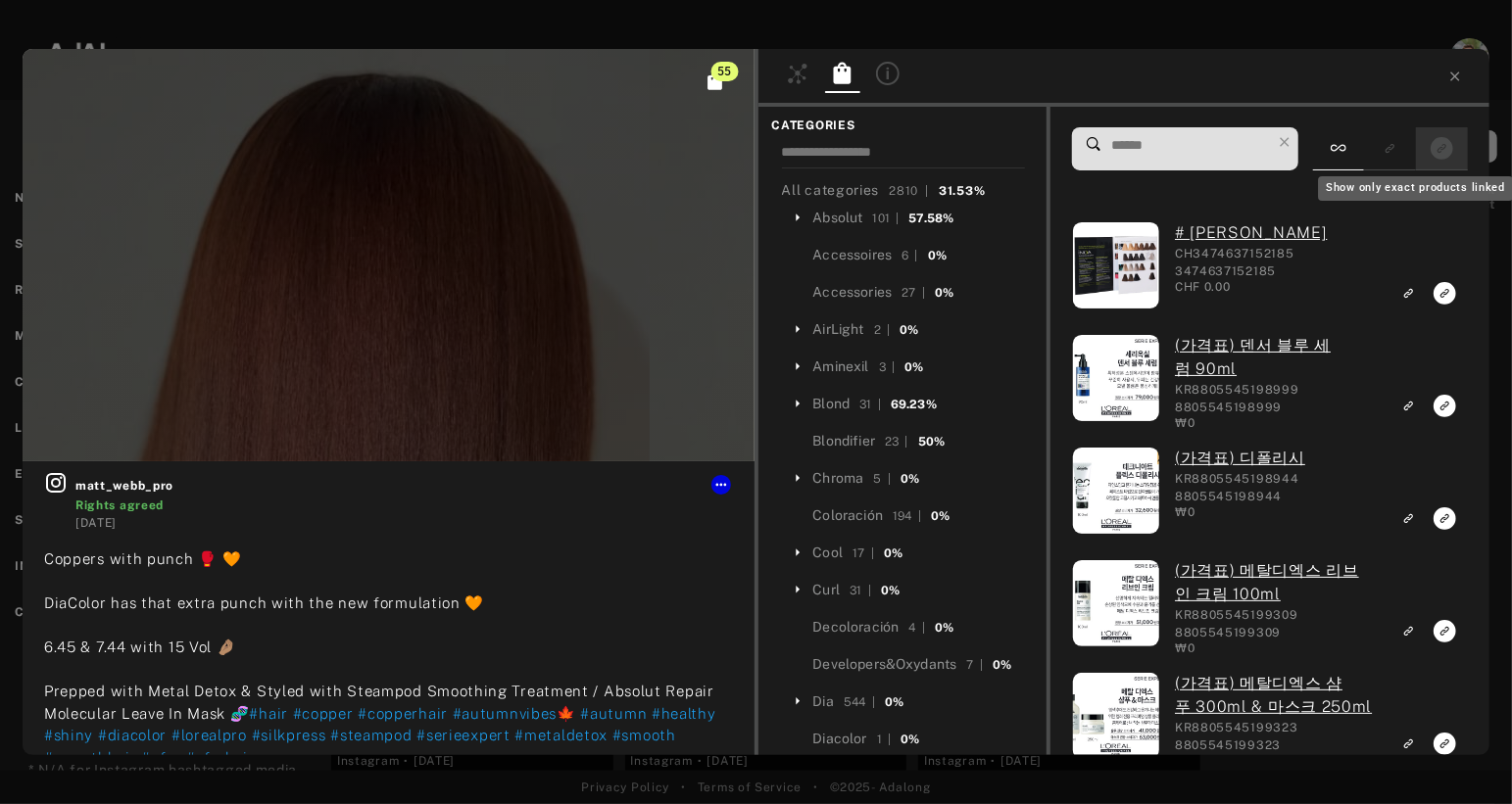
click at [1440, 147] on icon "Show only exact products linked" at bounding box center [1441, 148] width 23 height 23
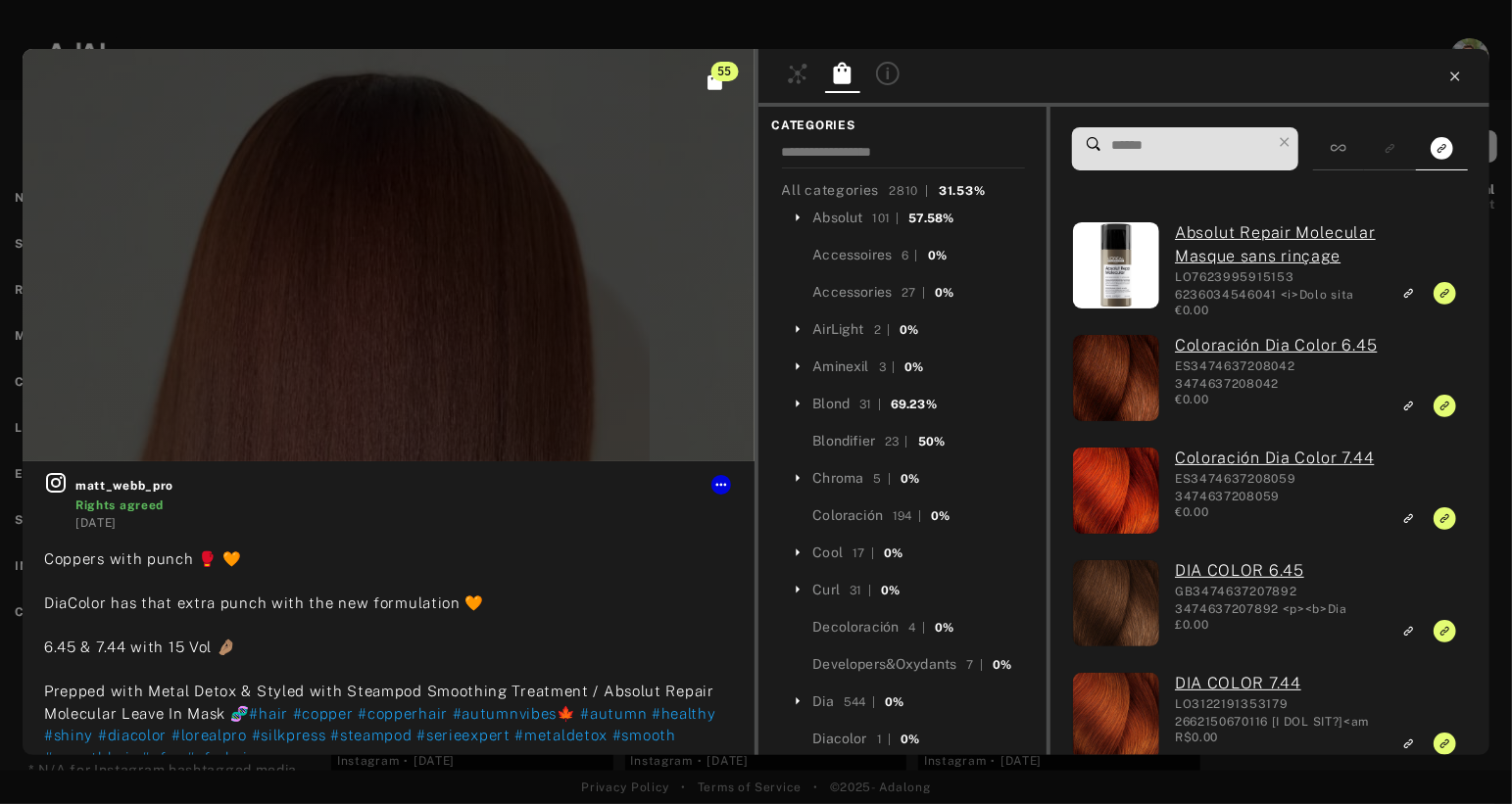
click at [1454, 77] on icon at bounding box center [1454, 76] width 9 height 9
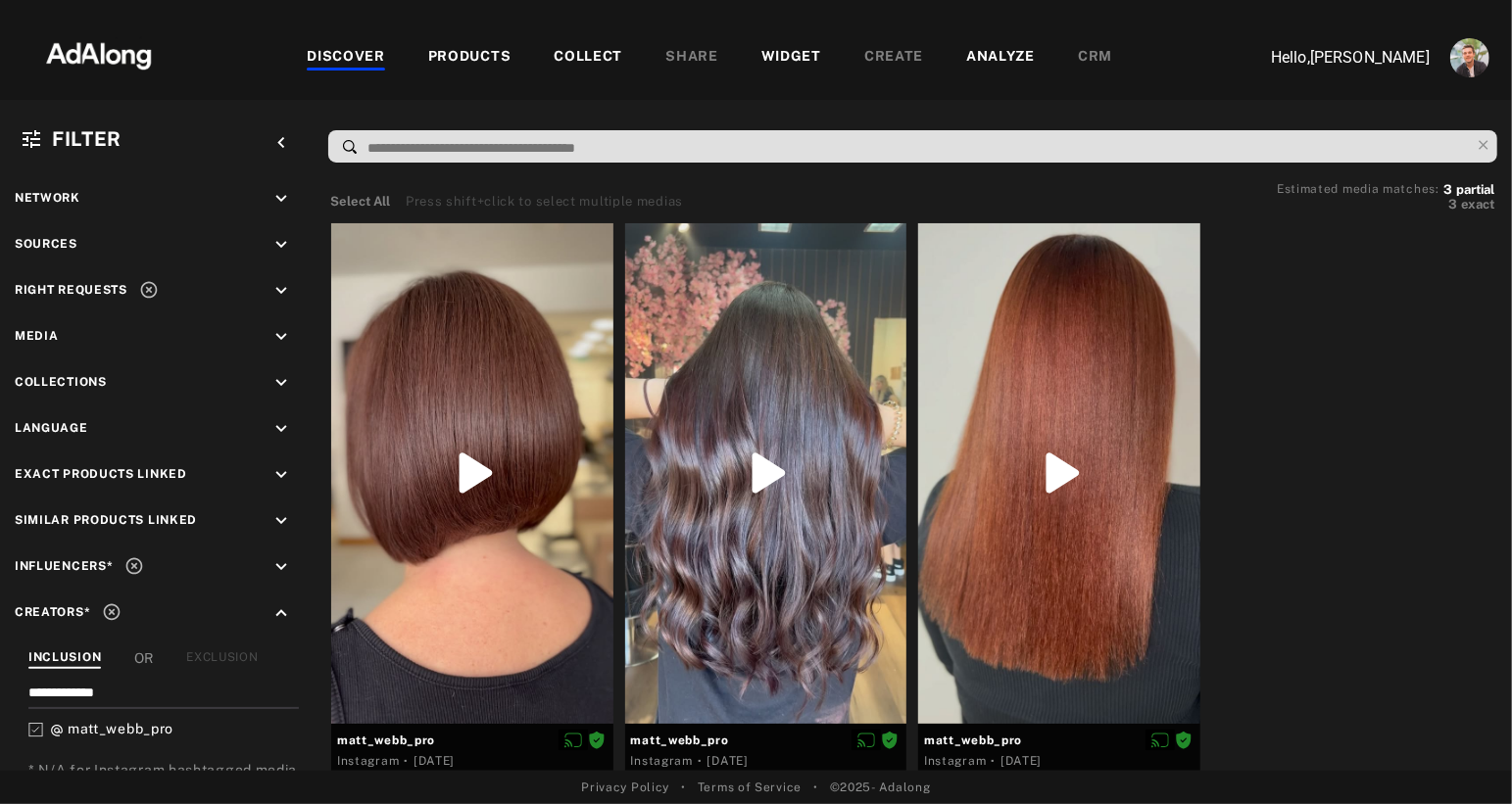
click at [585, 55] on div "COLLECT" at bounding box center [588, 58] width 69 height 24
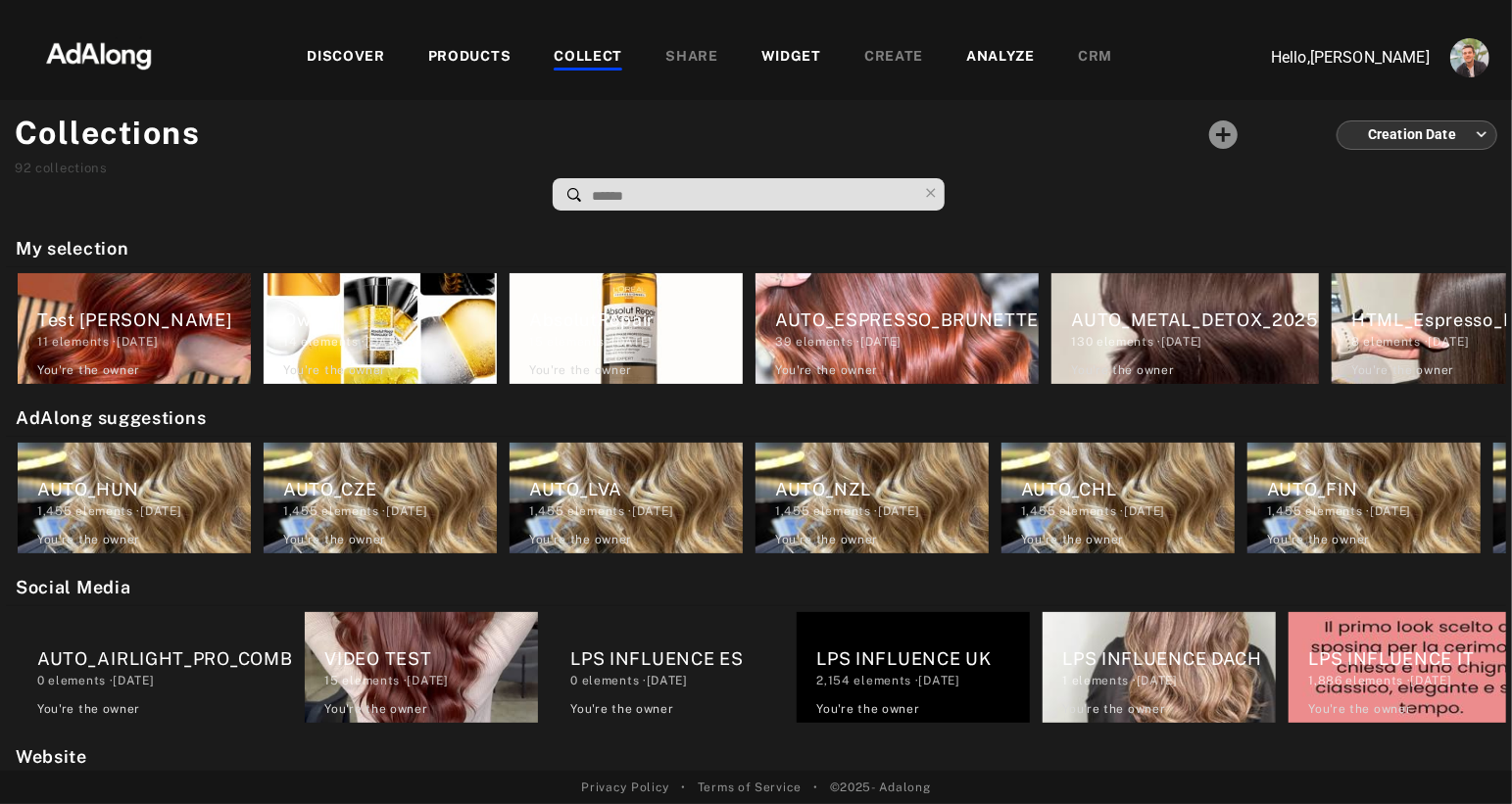
click at [776, 54] on div "WIDGET" at bounding box center [791, 58] width 60 height 24
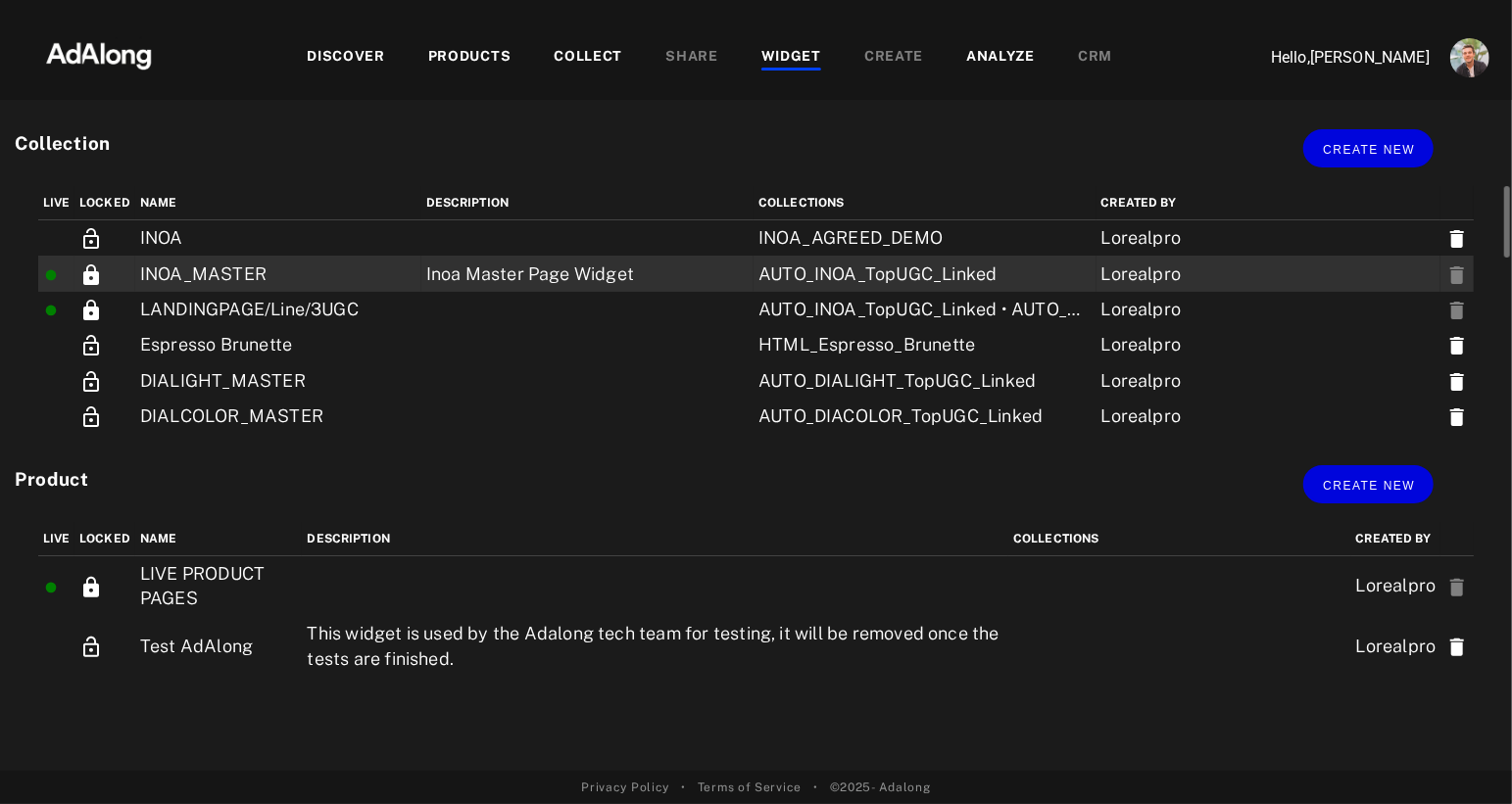
click at [226, 278] on td "INOA_MASTER" at bounding box center [278, 274] width 286 height 35
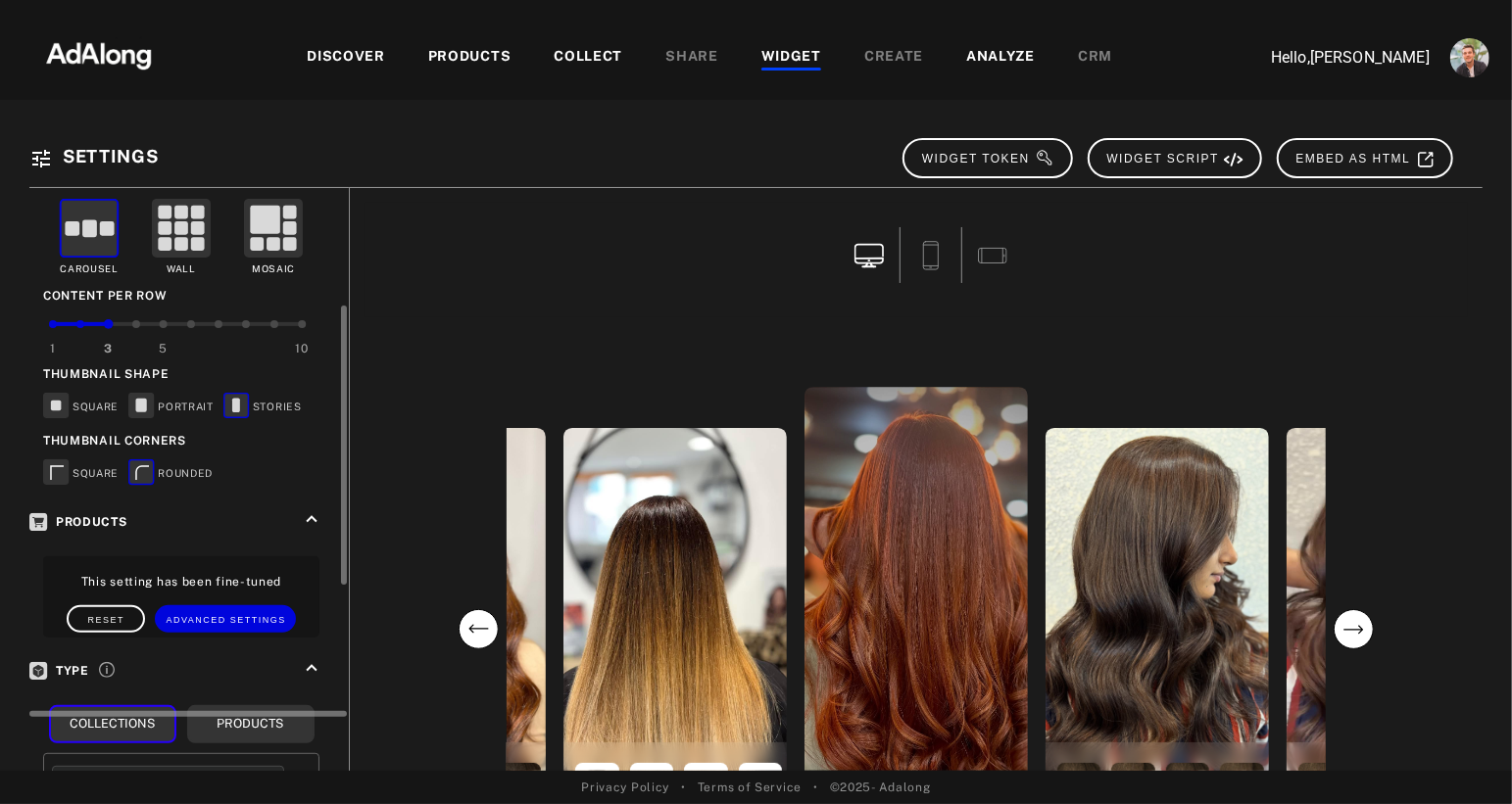
scroll to position [630, 0]
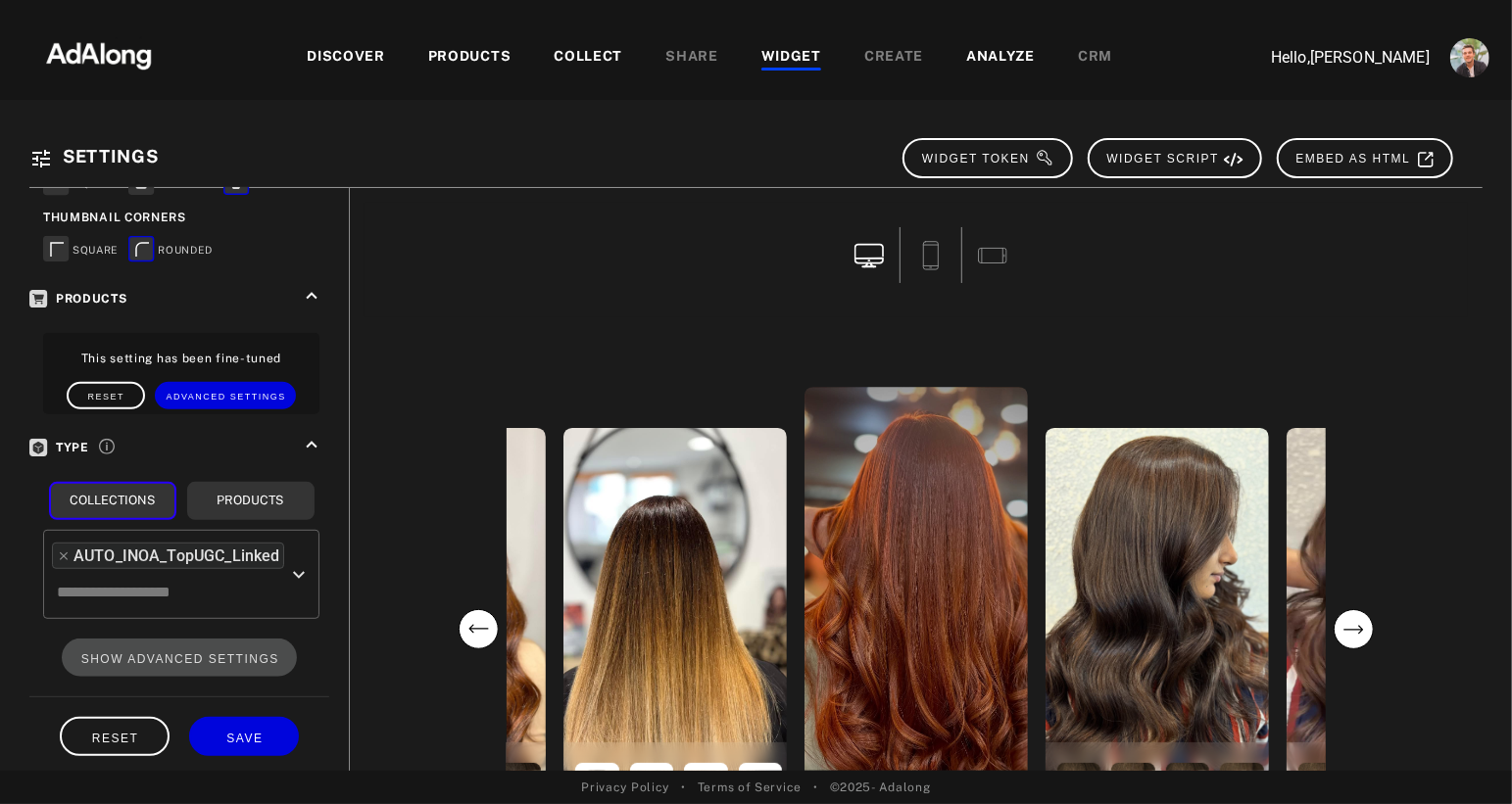
click at [594, 53] on div "COLLECT" at bounding box center [588, 58] width 69 height 24
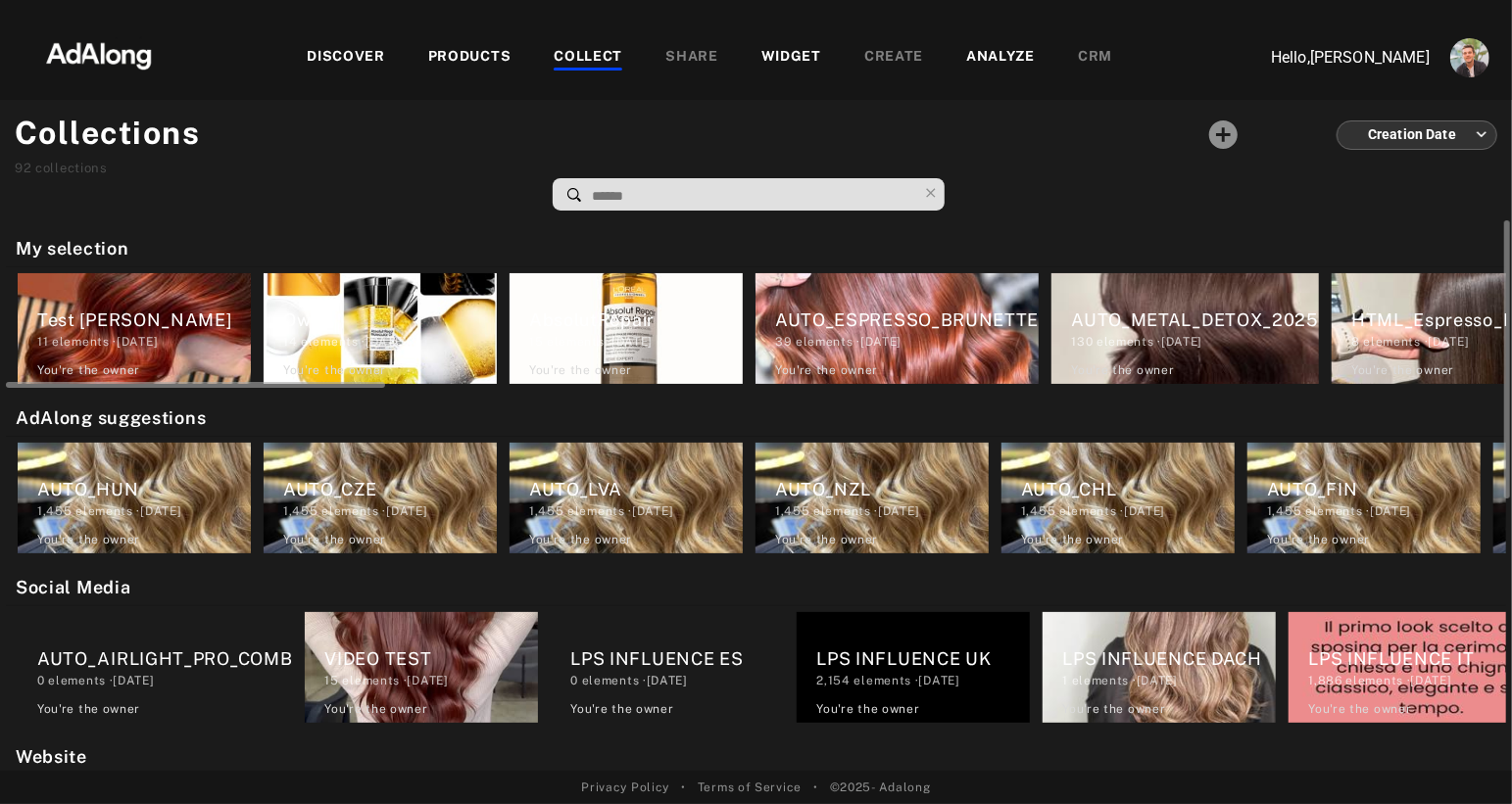
click at [167, 287] on div "Test Nathan 11 elements · 2025.09.10 You're the owner delete" at bounding box center [135, 328] width 234 height 111
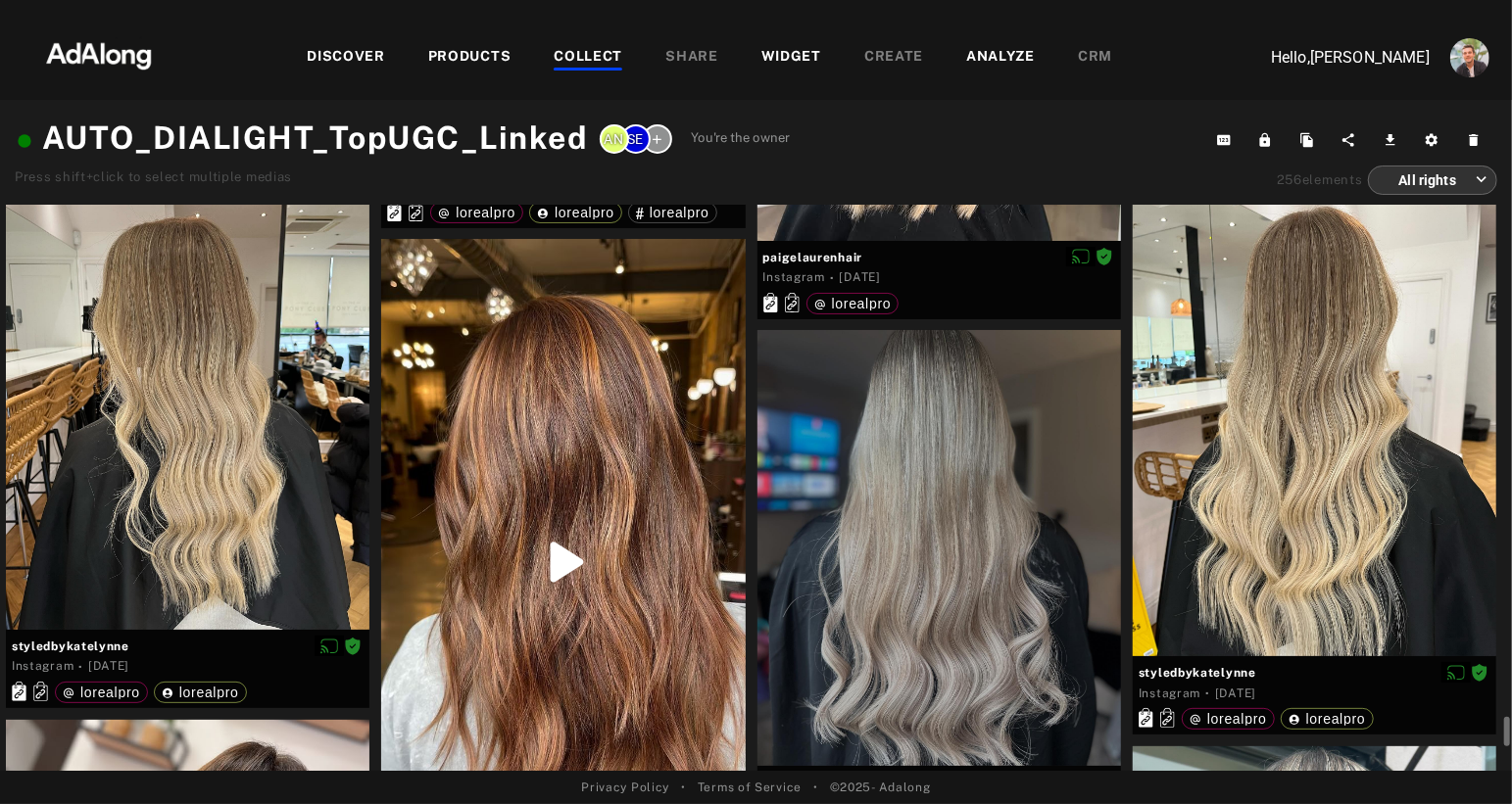
scroll to position [16801, 0]
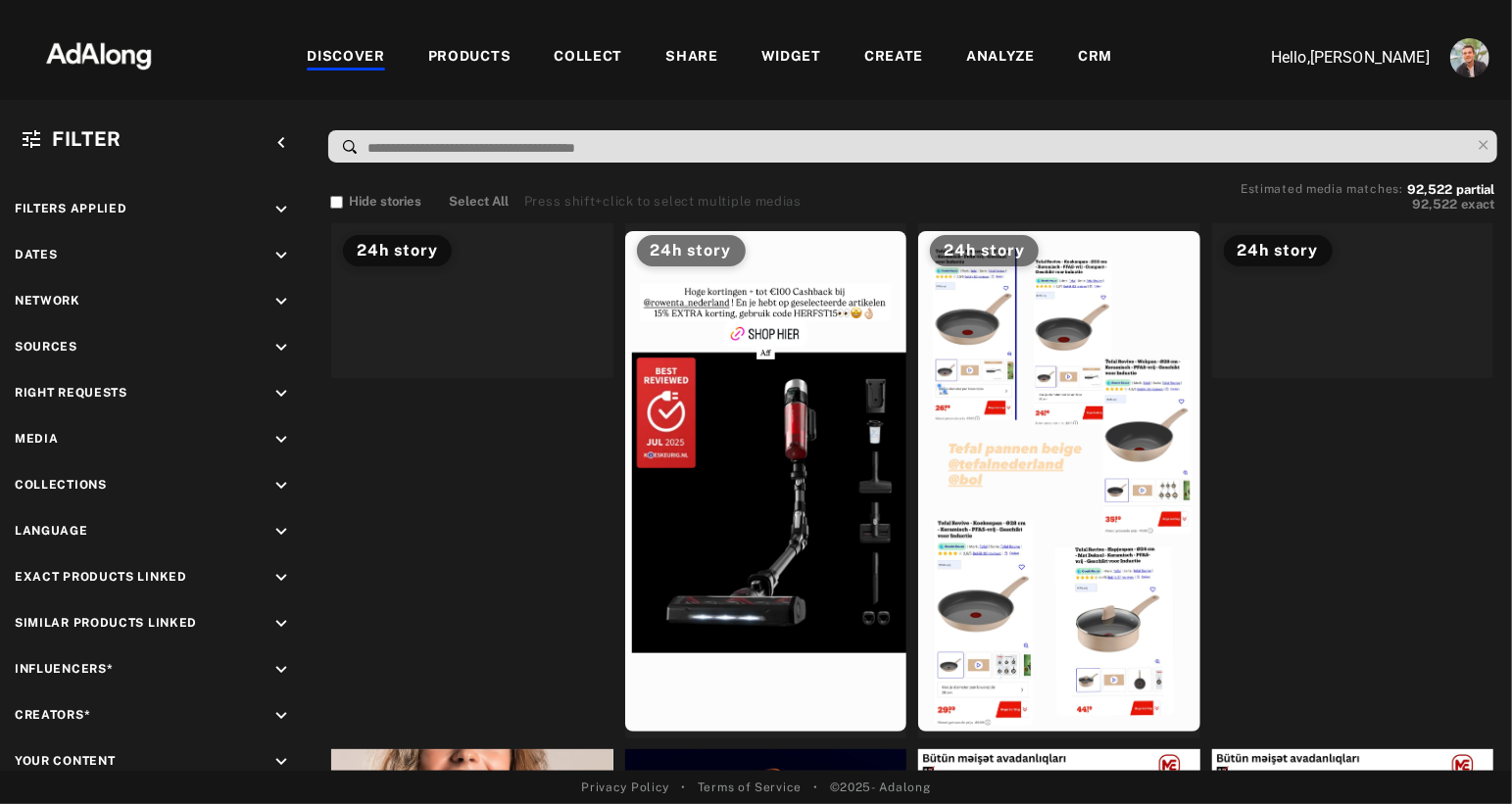
click at [797, 54] on div "WIDGET" at bounding box center [791, 58] width 60 height 24
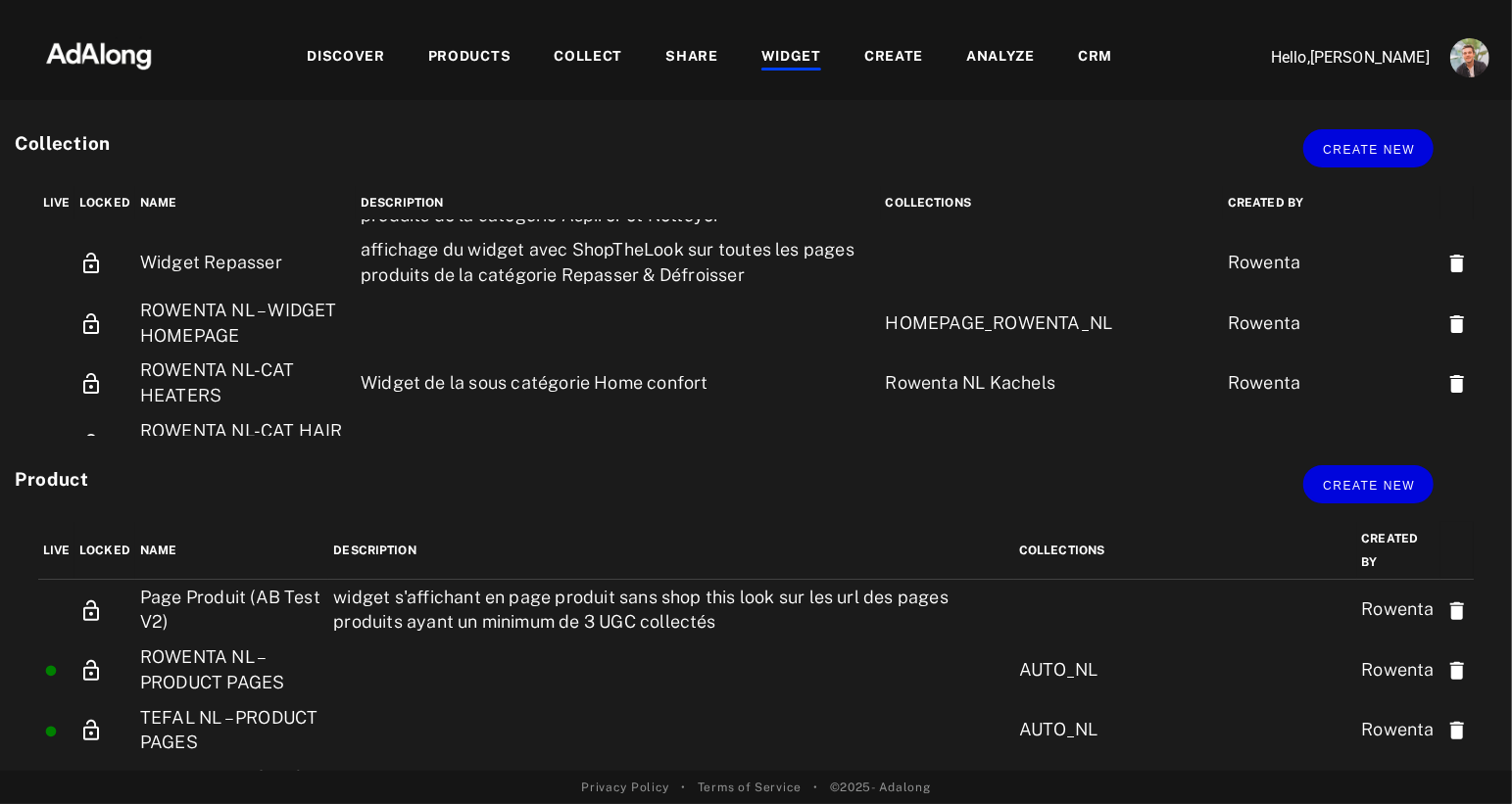
scroll to position [268, 0]
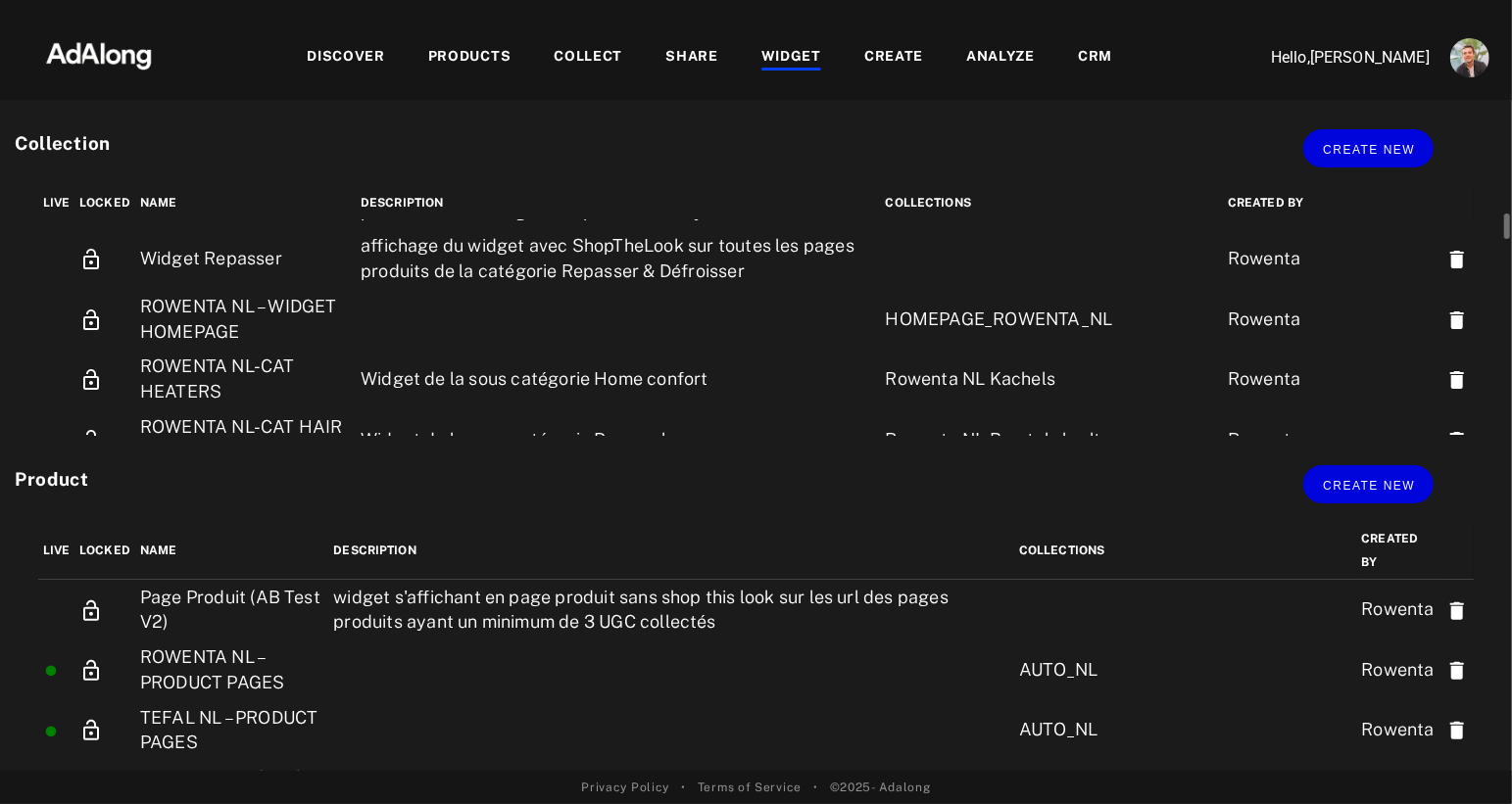
click at [228, 379] on td "ROWENTA NL-CAT HEATERS" at bounding box center [245, 378] width 221 height 60
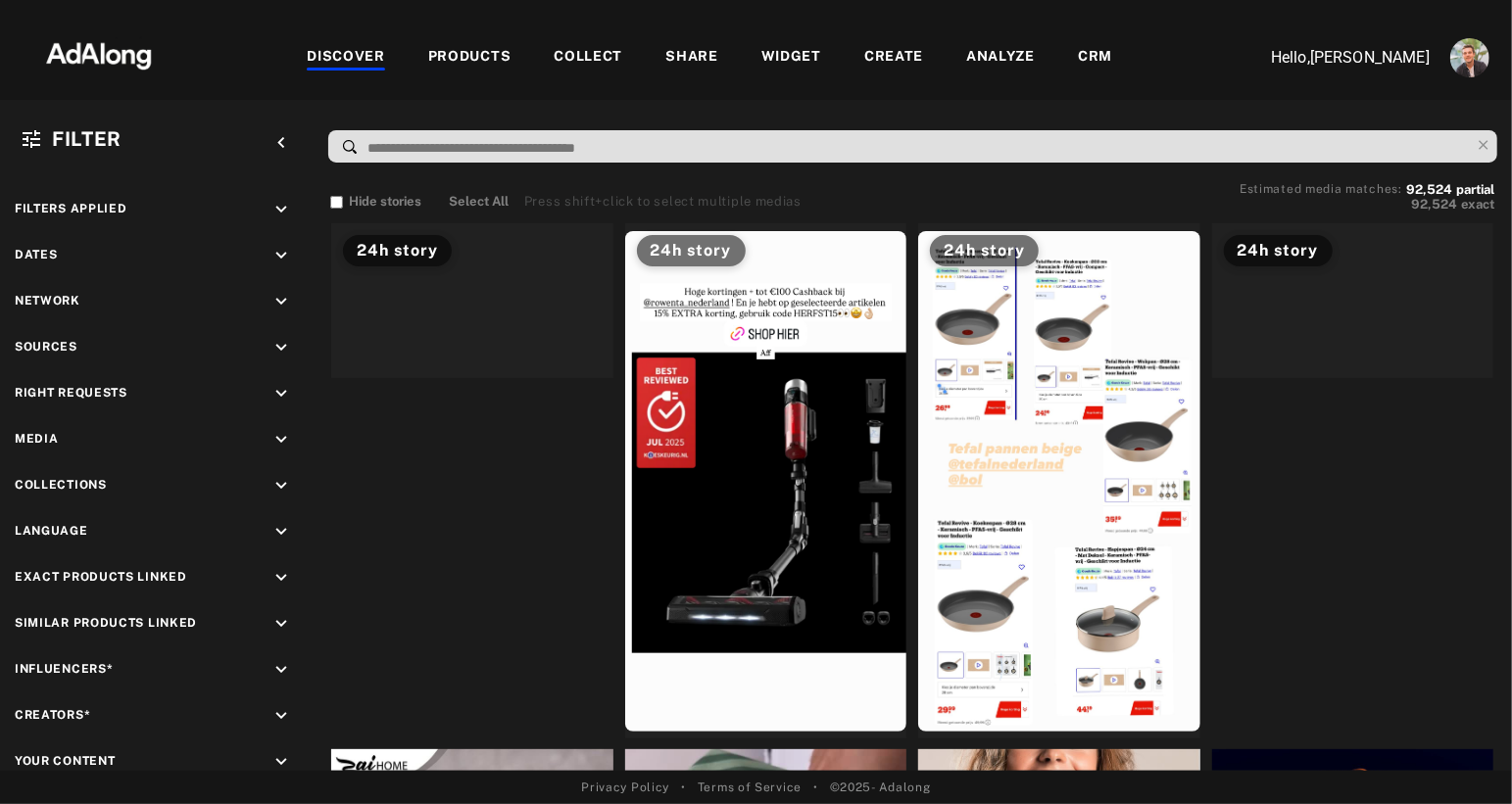
click at [797, 53] on div "WIDGET" at bounding box center [791, 58] width 60 height 24
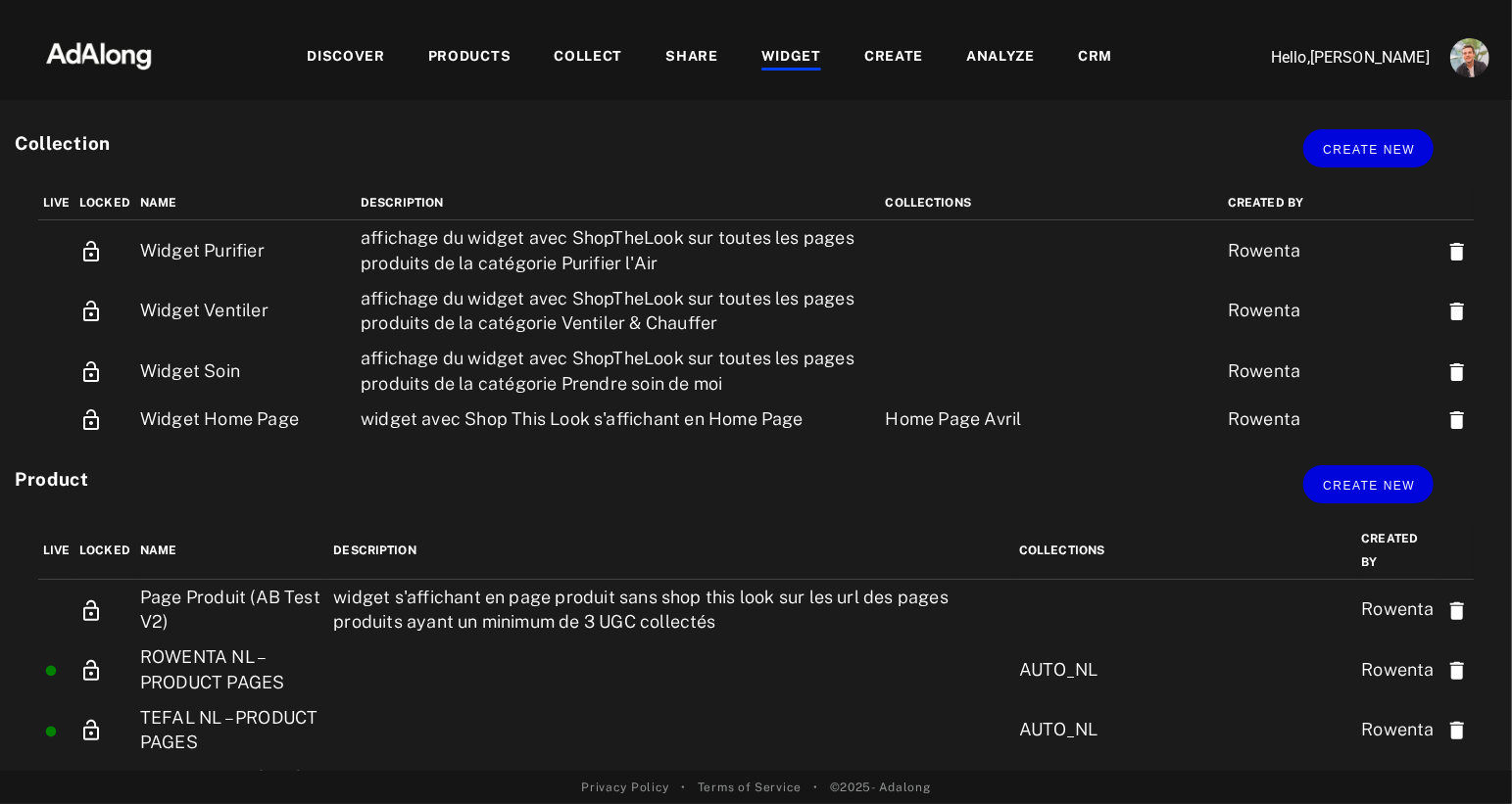
click at [195, 311] on td "Widget Ventiler" at bounding box center [245, 310] width 221 height 60
